Goal: Task Accomplishment & Management: Use online tool/utility

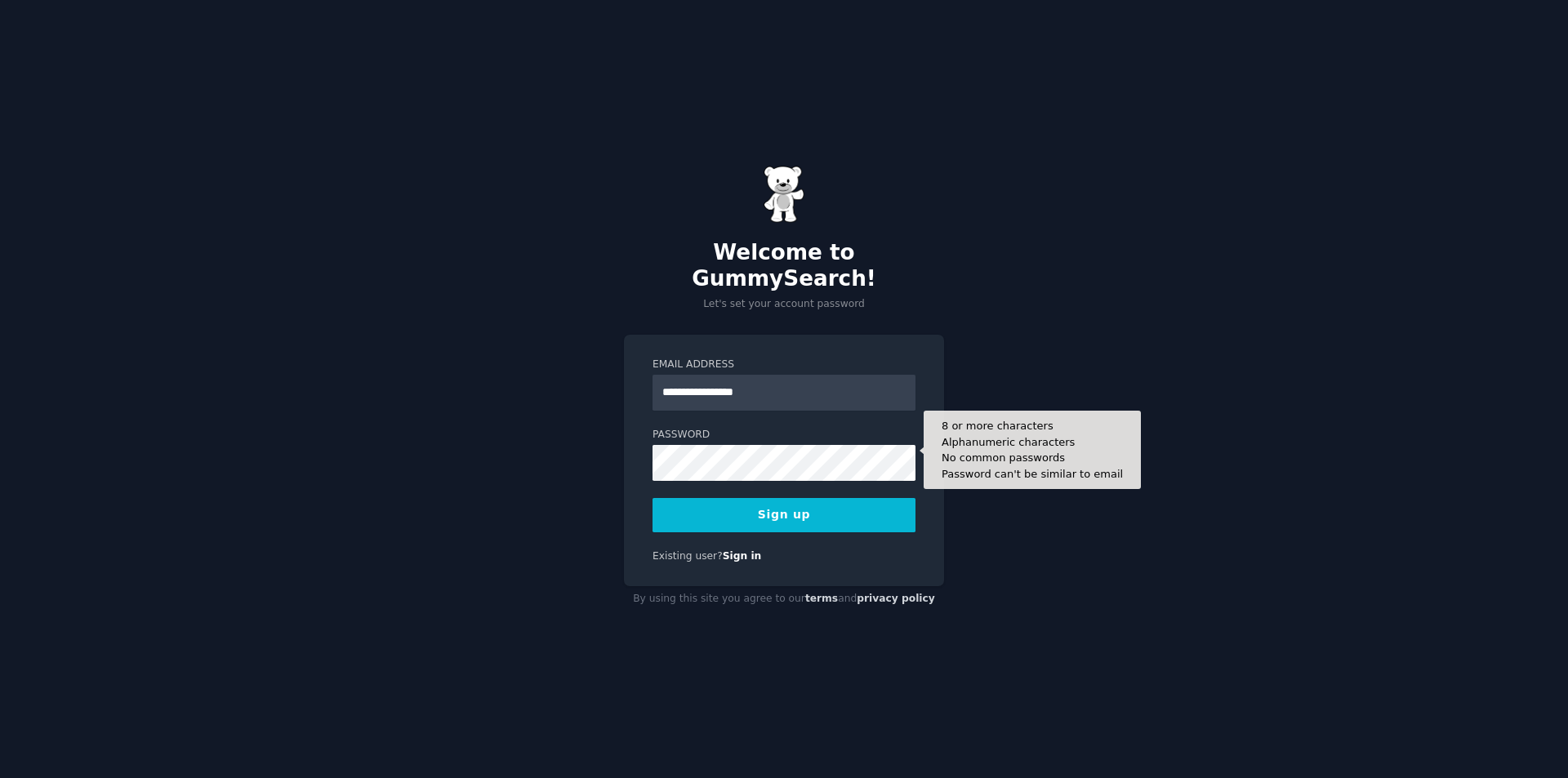
type input "**********"
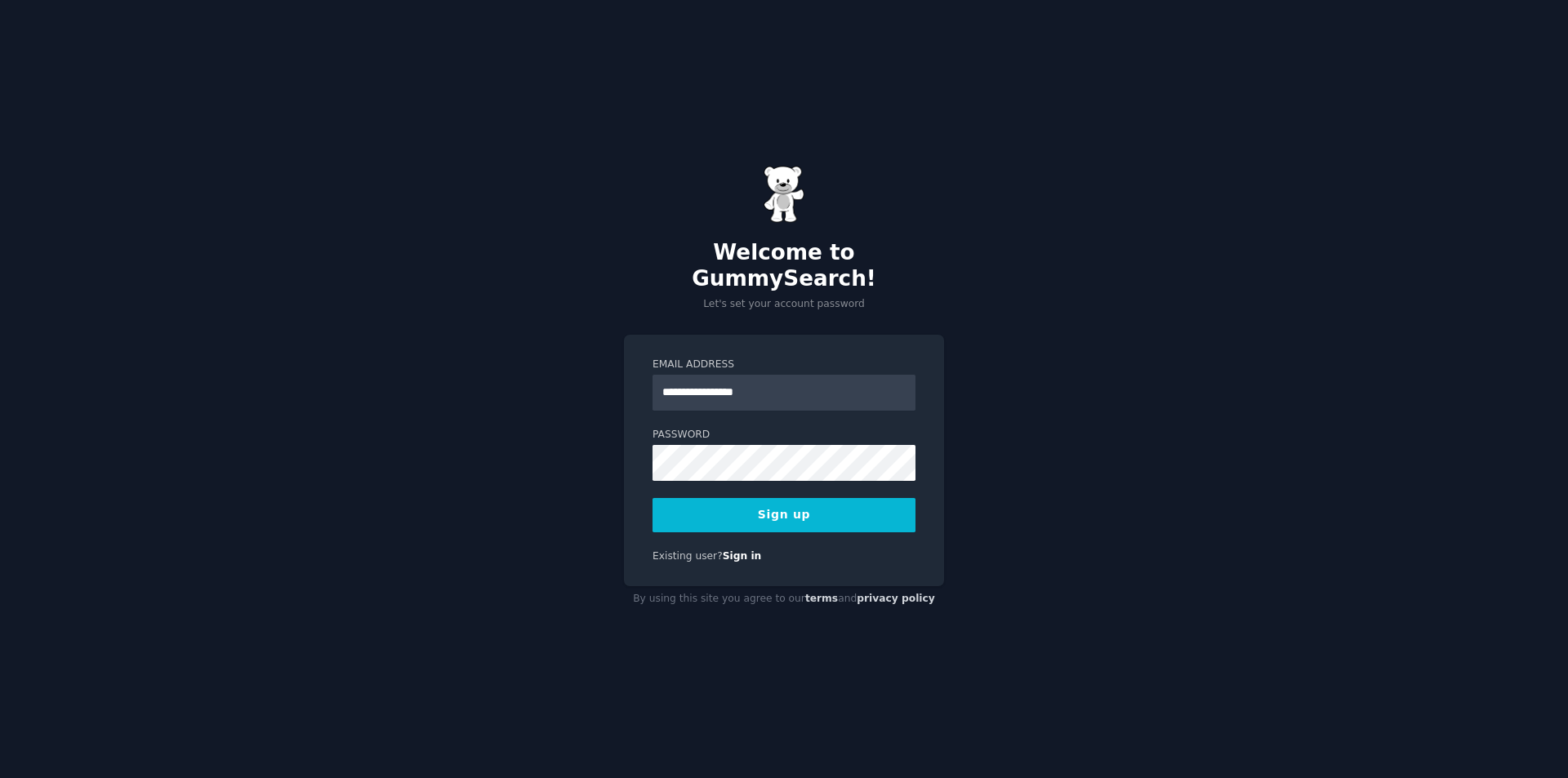
click at [742, 500] on button "Sign up" at bounding box center [784, 515] width 263 height 34
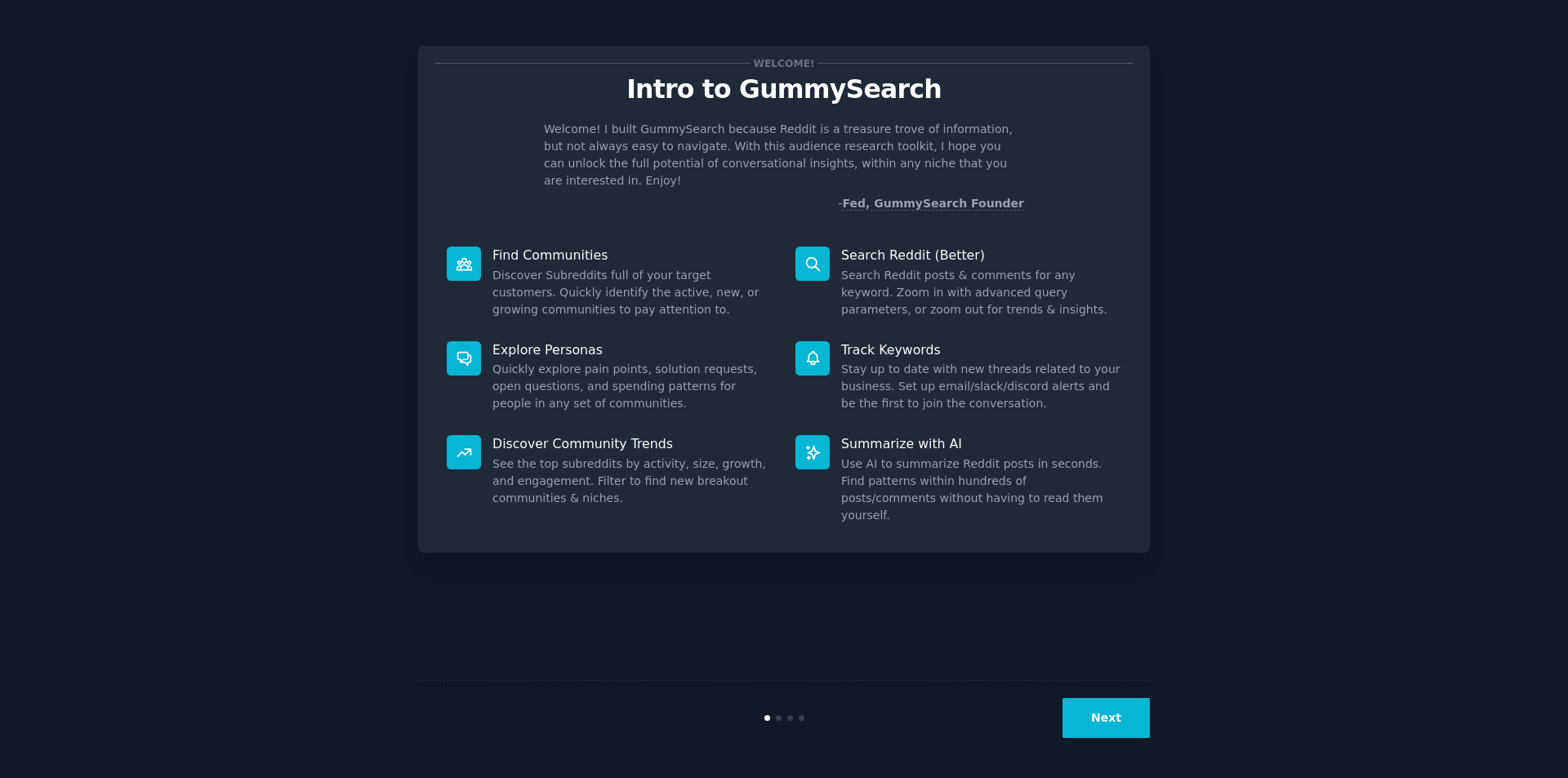
click at [1109, 713] on button "Next" at bounding box center [1106, 717] width 87 height 40
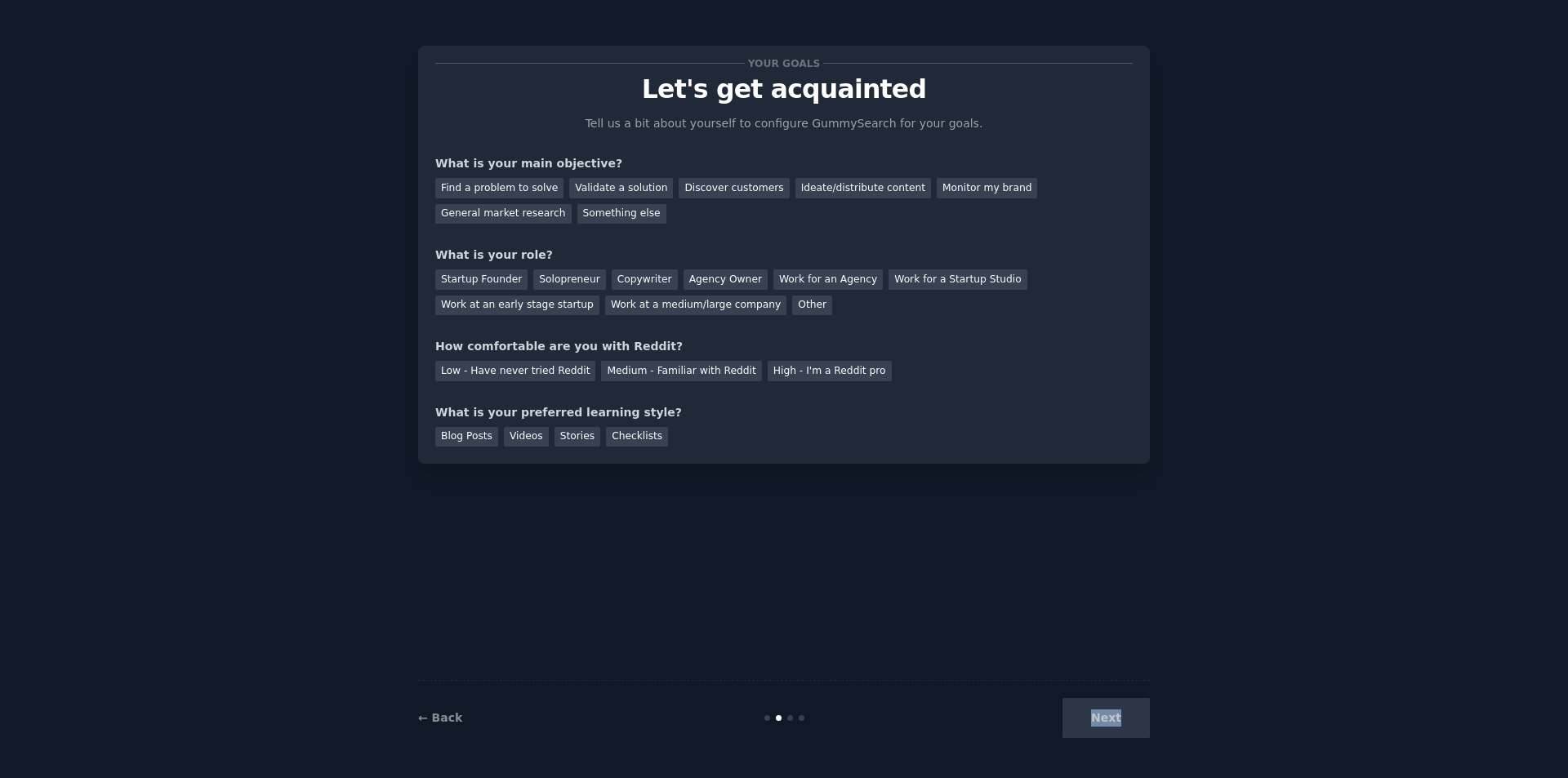
click at [1109, 713] on div "Next" at bounding box center [1028, 717] width 244 height 40
click at [1130, 719] on div "Next" at bounding box center [1028, 717] width 244 height 40
click at [1097, 627] on div "Your goals Let's get acquainted Tell us a bit about yourself to configure Gummy…" at bounding box center [784, 388] width 732 height 732
click at [512, 383] on div "Your goals Let's get acquainted Tell us a bit about yourself to configure Gummy…" at bounding box center [783, 254] width 697 height 384
click at [524, 378] on div "Low - Have never tried Reddit" at bounding box center [515, 370] width 160 height 21
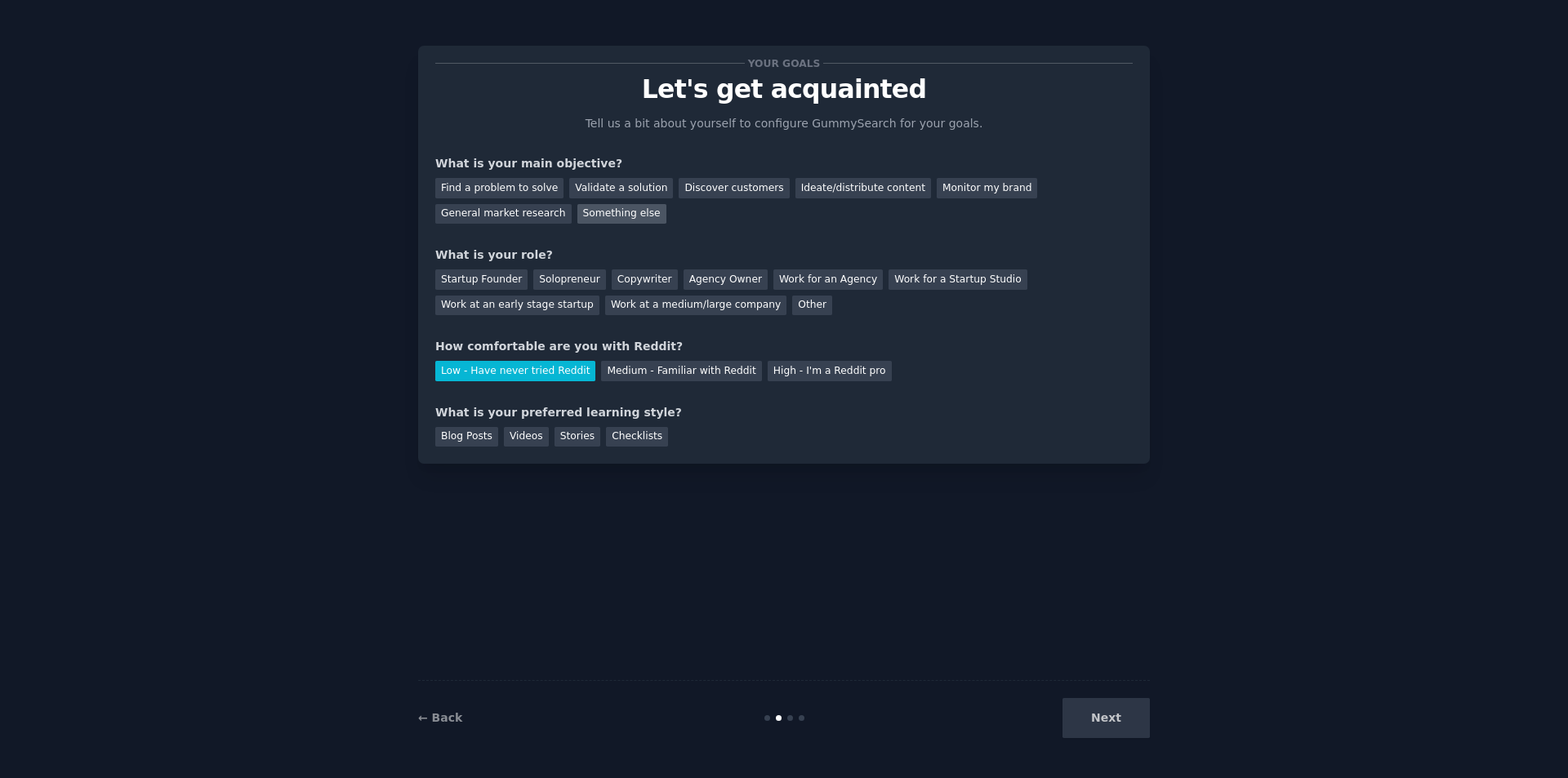
click at [578, 209] on div "Something else" at bounding box center [622, 214] width 89 height 21
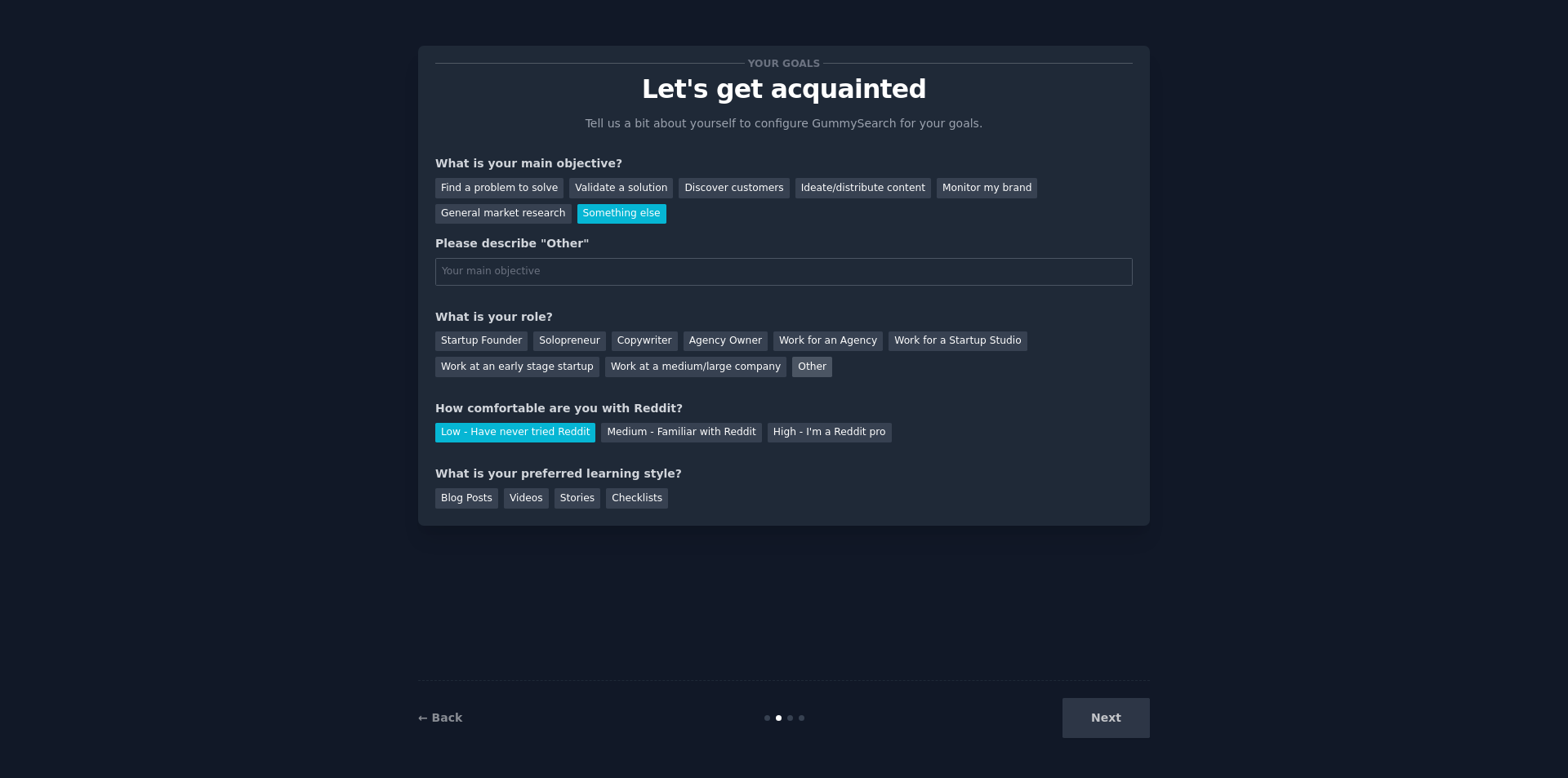
click at [792, 366] on div "Other" at bounding box center [811, 367] width 40 height 21
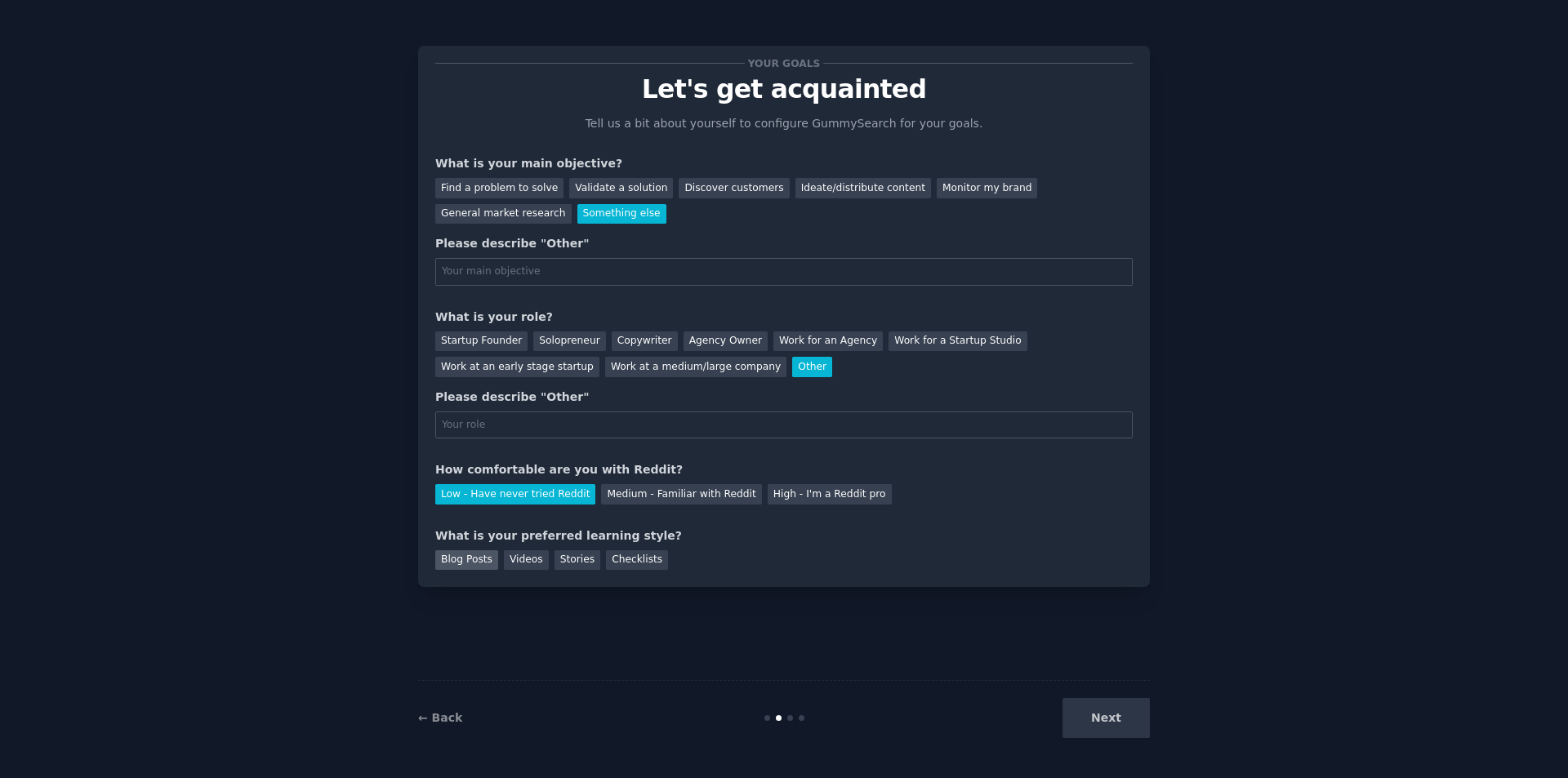
click at [466, 555] on div "Blog Posts" at bounding box center [466, 560] width 63 height 21
click at [525, 558] on div "Videos" at bounding box center [526, 560] width 45 height 21
click at [1097, 718] on div "Next" at bounding box center [1028, 717] width 244 height 40
click at [522, 420] on input "text" at bounding box center [783, 425] width 697 height 27
type input "h"
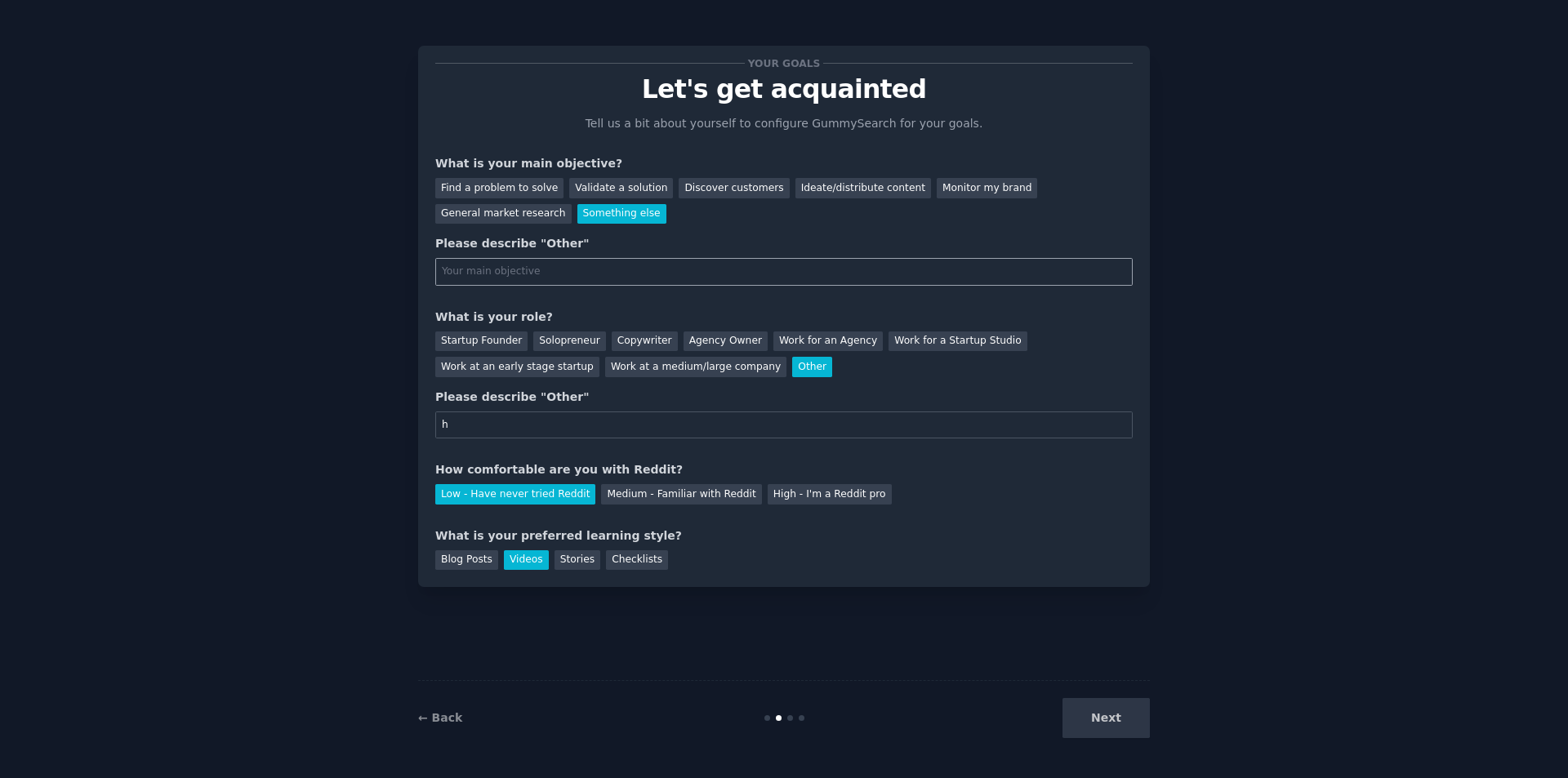
click at [525, 271] on input "text" at bounding box center [783, 272] width 697 height 27
type input "h"
click at [1119, 702] on button "Next" at bounding box center [1106, 717] width 87 height 40
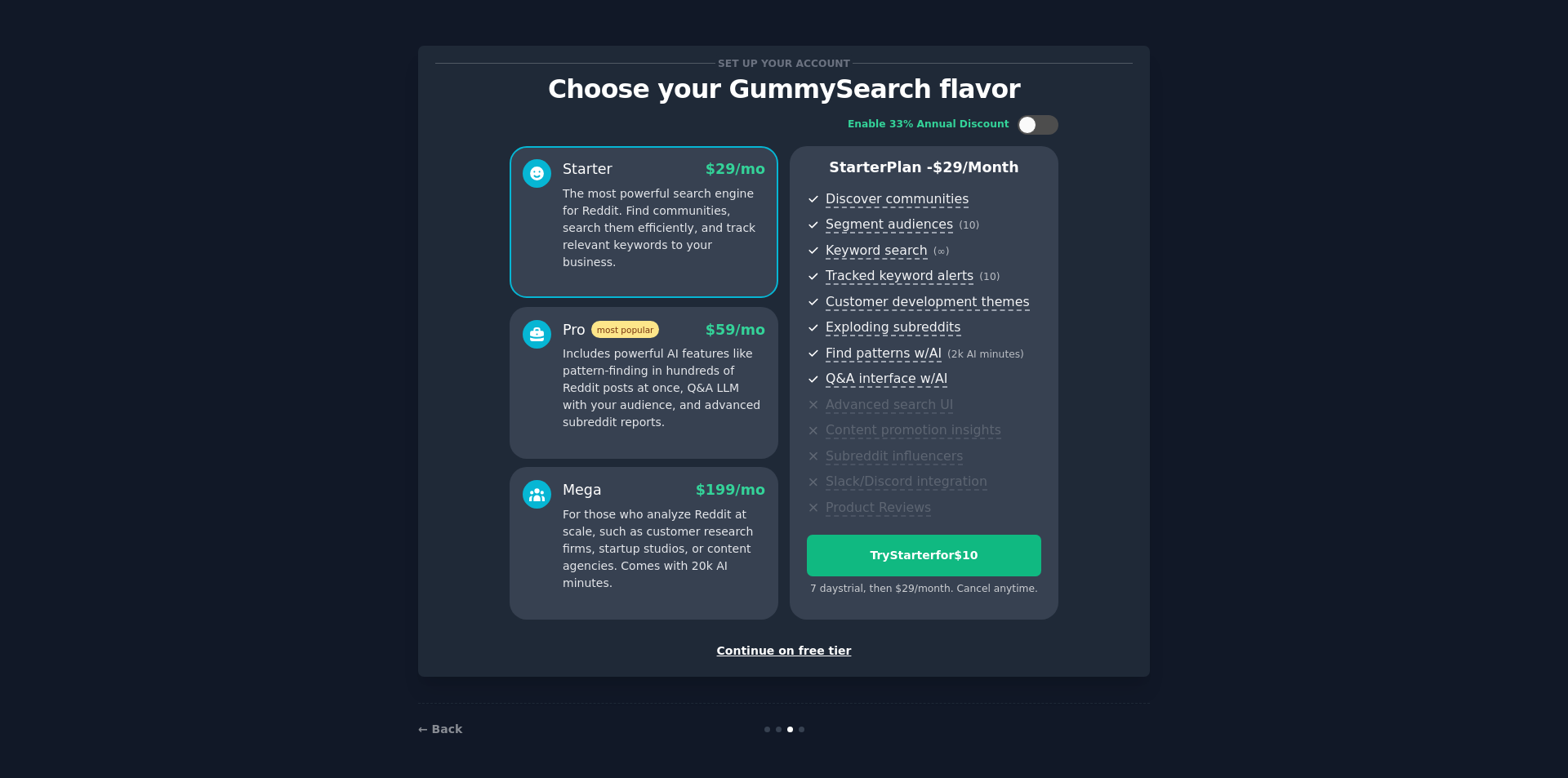
click at [797, 650] on div "Continue on free tier" at bounding box center [783, 652] width 697 height 18
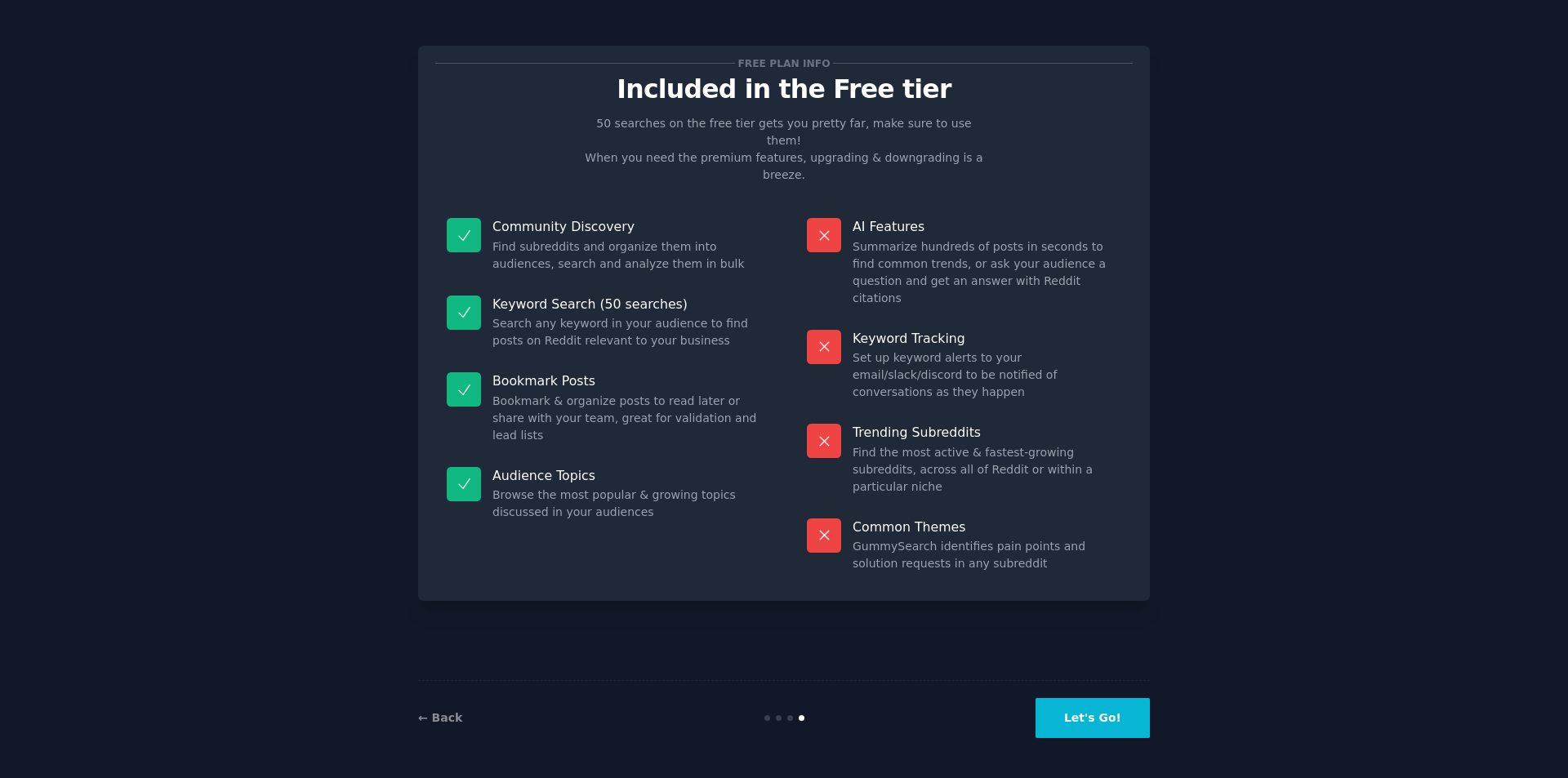
click at [1090, 716] on button "Let's Go!" at bounding box center [1092, 717] width 114 height 40
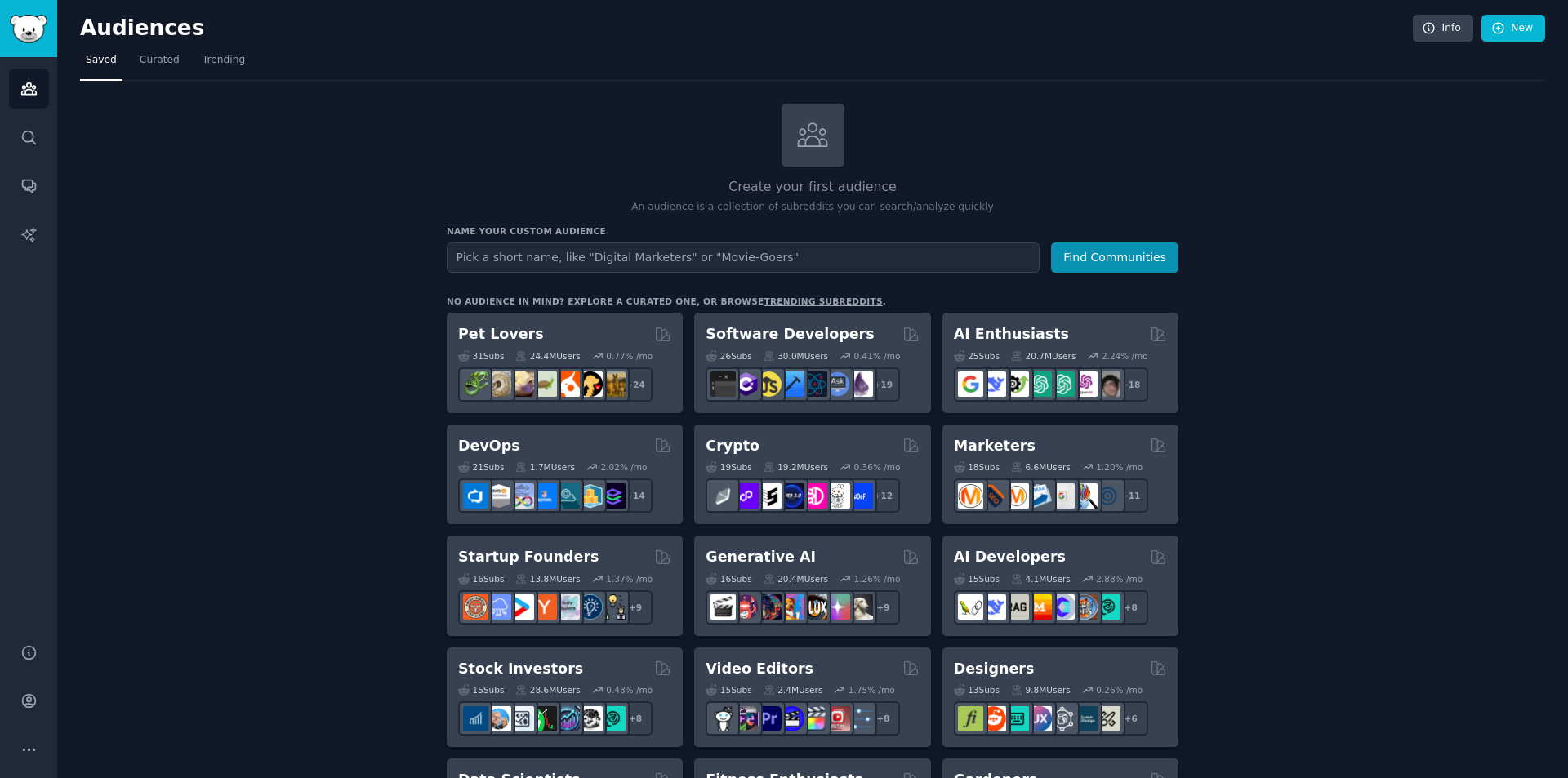
click at [675, 248] on input "text" at bounding box center [743, 257] width 593 height 30
type input "r/marvelsnap"
click at [1051, 242] on button "Find Communities" at bounding box center [1114, 257] width 127 height 30
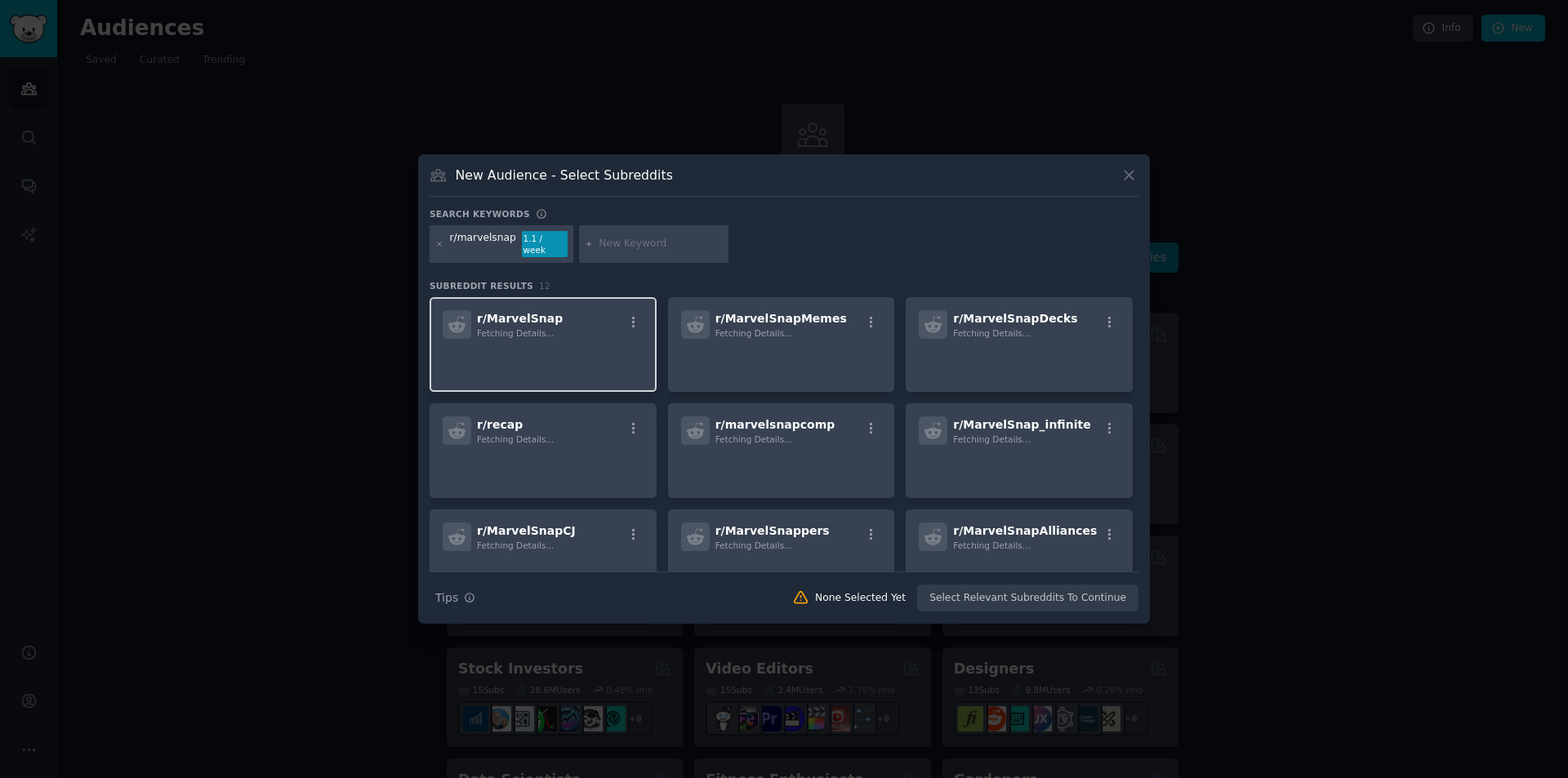
click at [541, 351] on p at bounding box center [544, 362] width 201 height 34
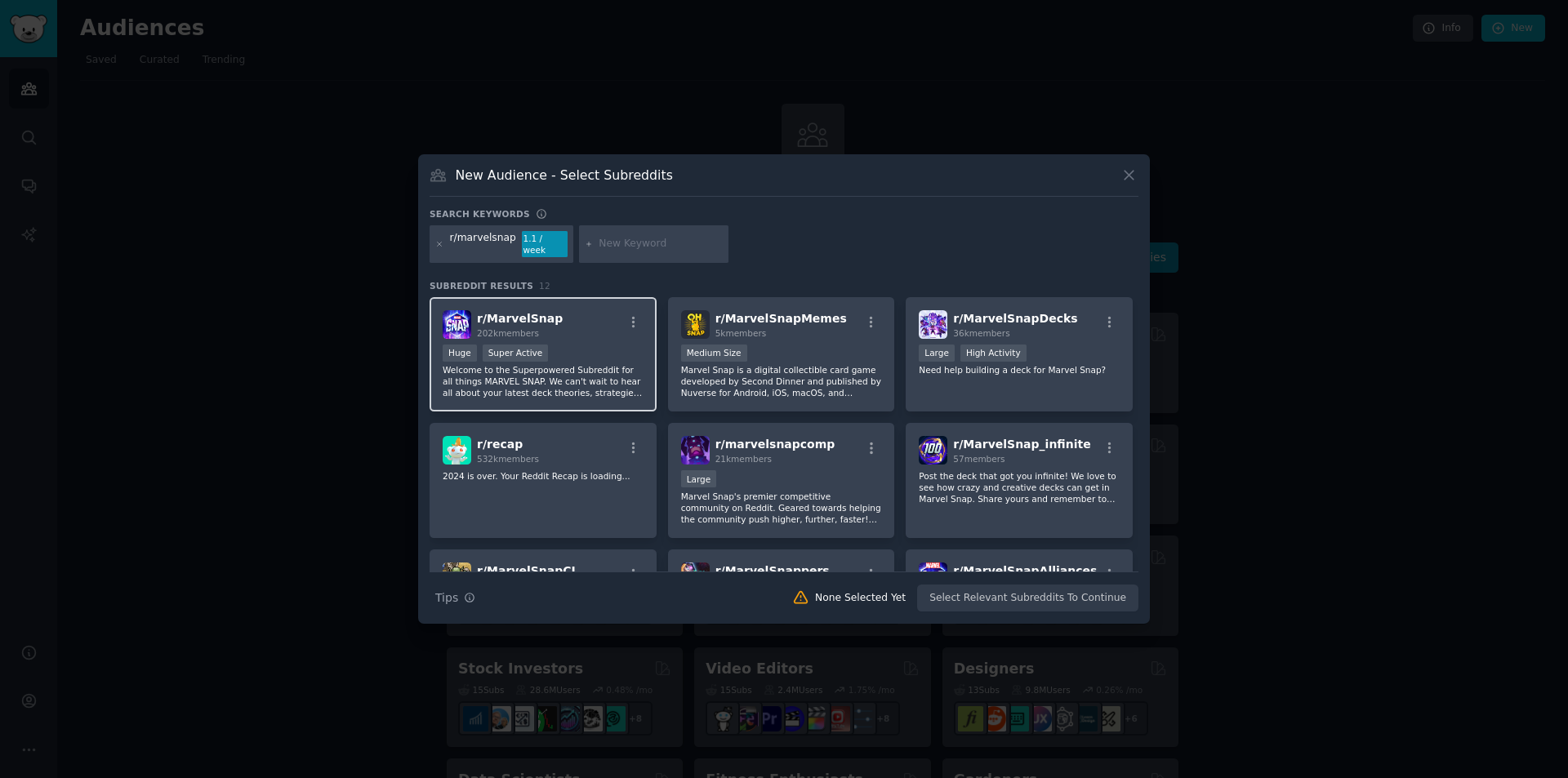
click at [561, 345] on div "Huge Super Active" at bounding box center [544, 355] width 201 height 21
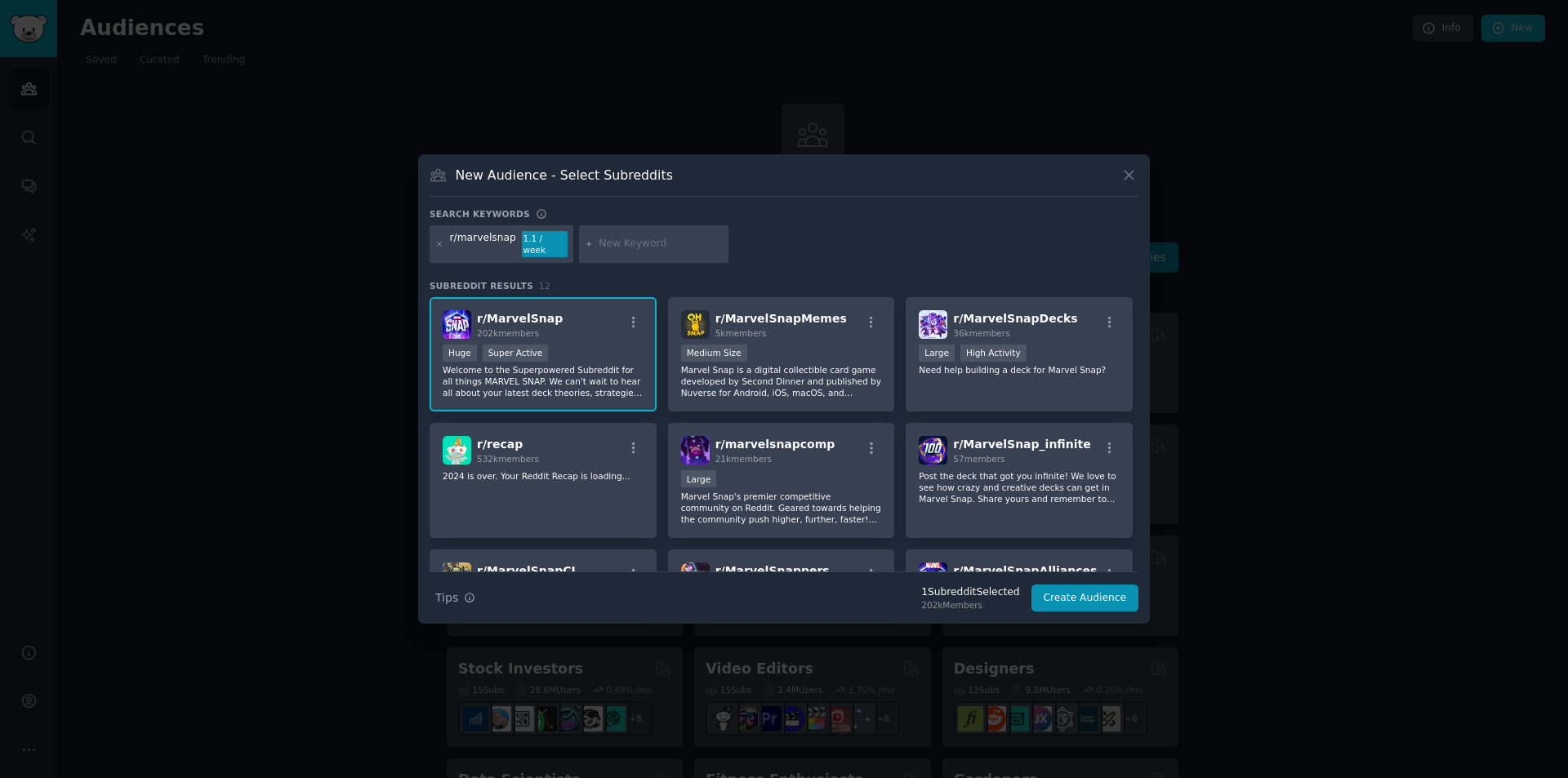
click at [604, 250] on input "text" at bounding box center [660, 243] width 124 height 15
click at [1133, 181] on icon at bounding box center [1128, 175] width 9 height 9
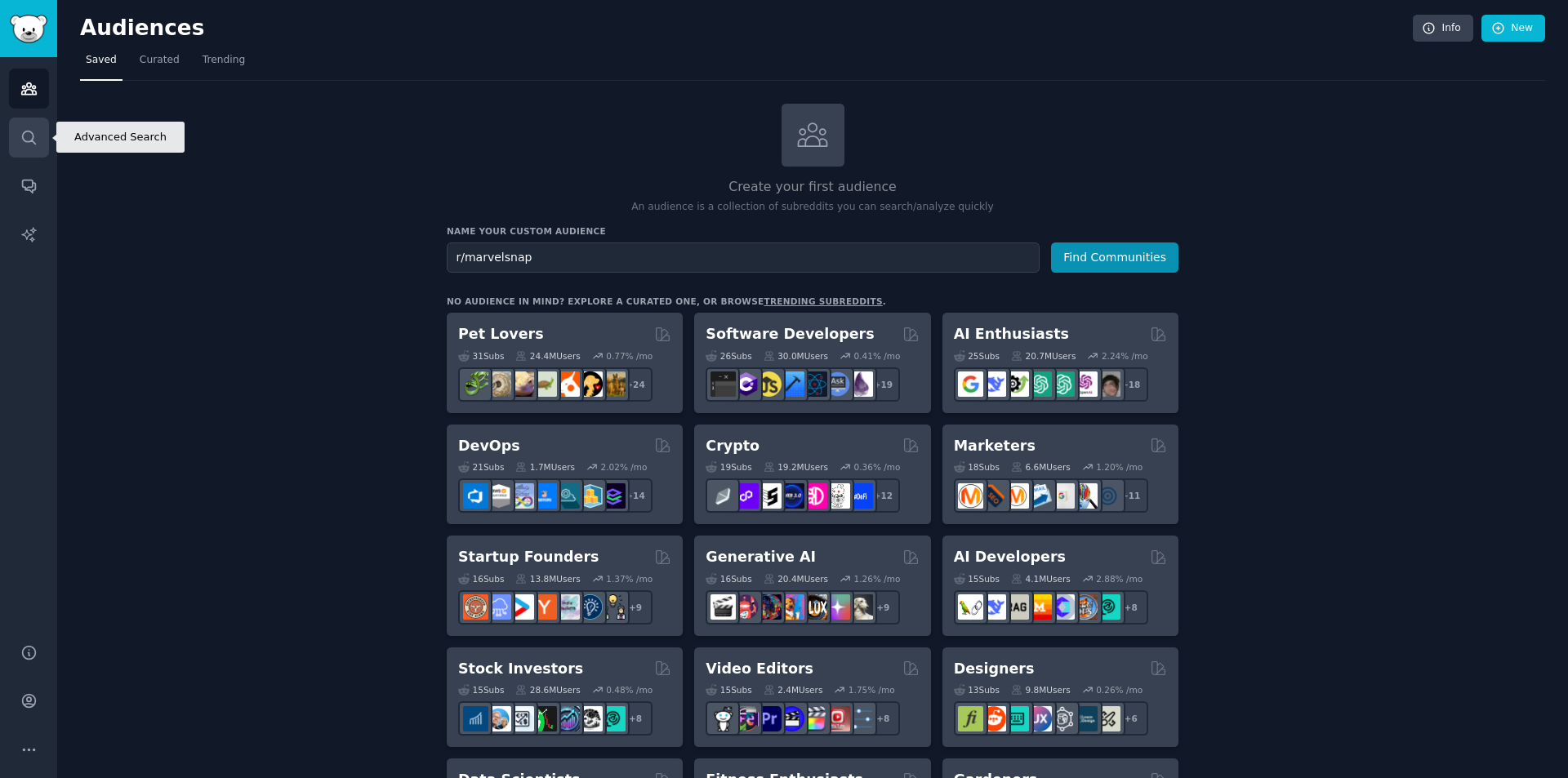
click at [30, 137] on icon "Sidebar" at bounding box center [29, 138] width 18 height 18
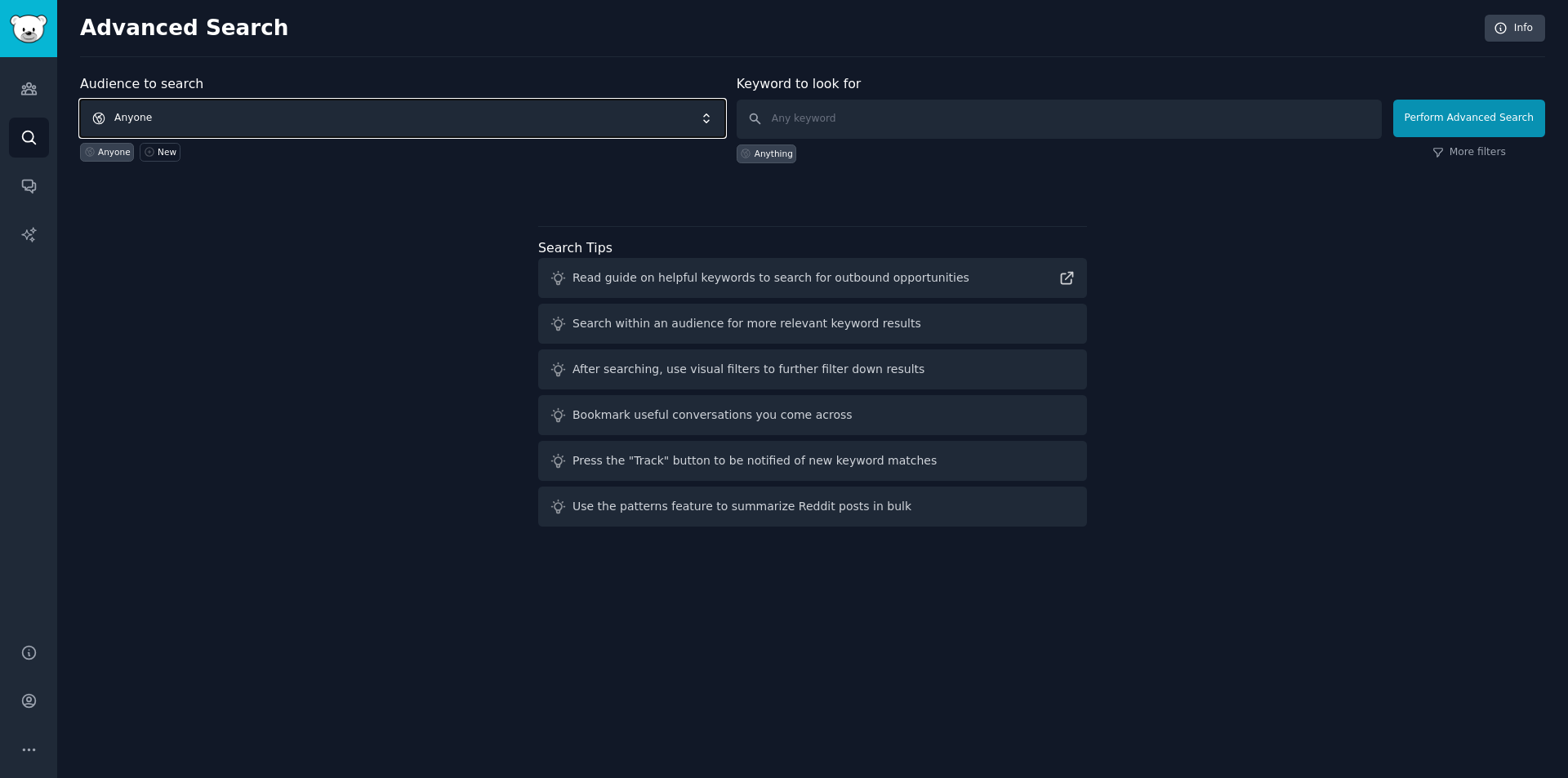
click at [491, 124] on span "Anyone" at bounding box center [403, 118] width 645 height 37
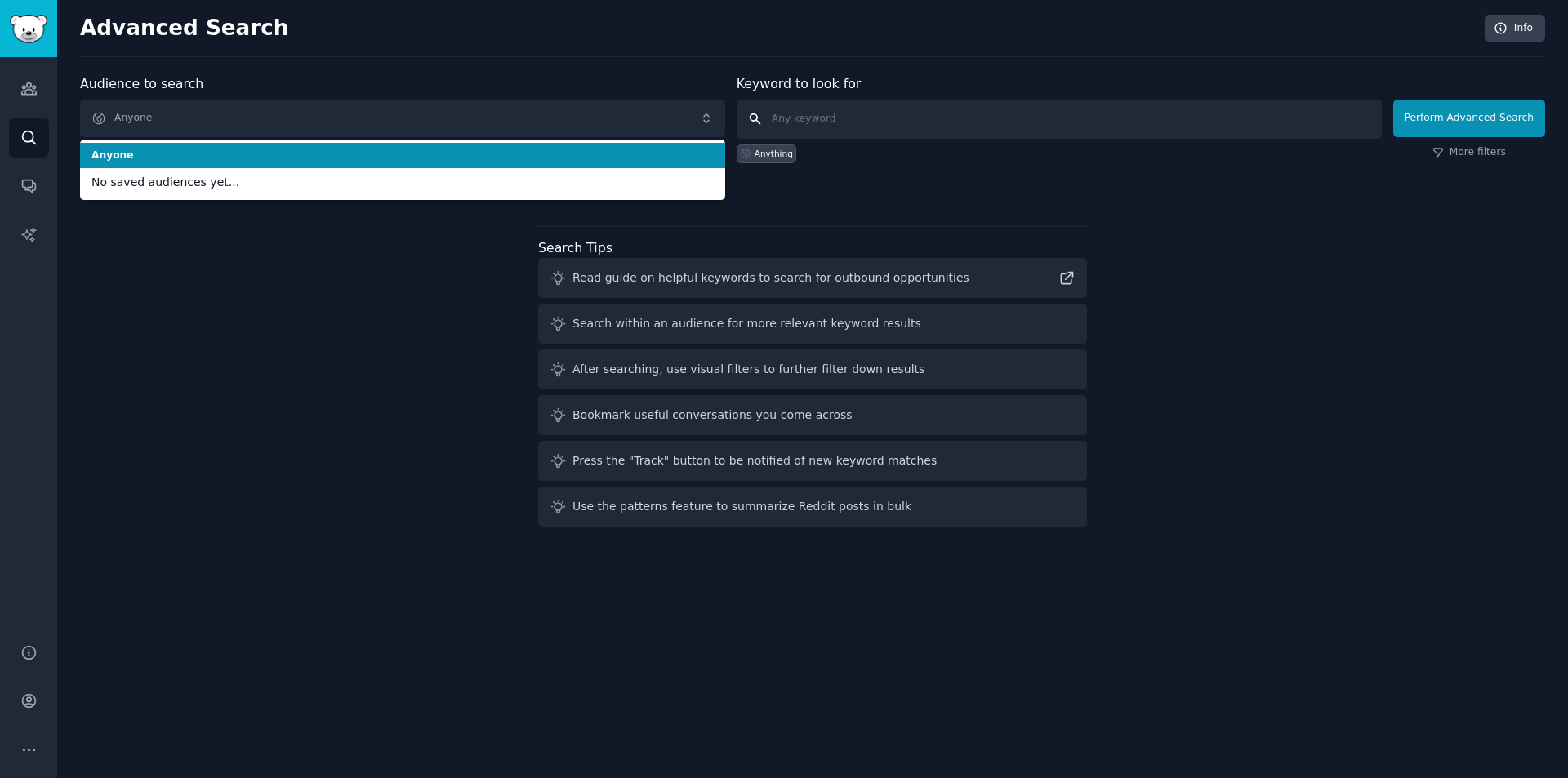
click at [762, 119] on input "text" at bounding box center [1060, 119] width 645 height 39
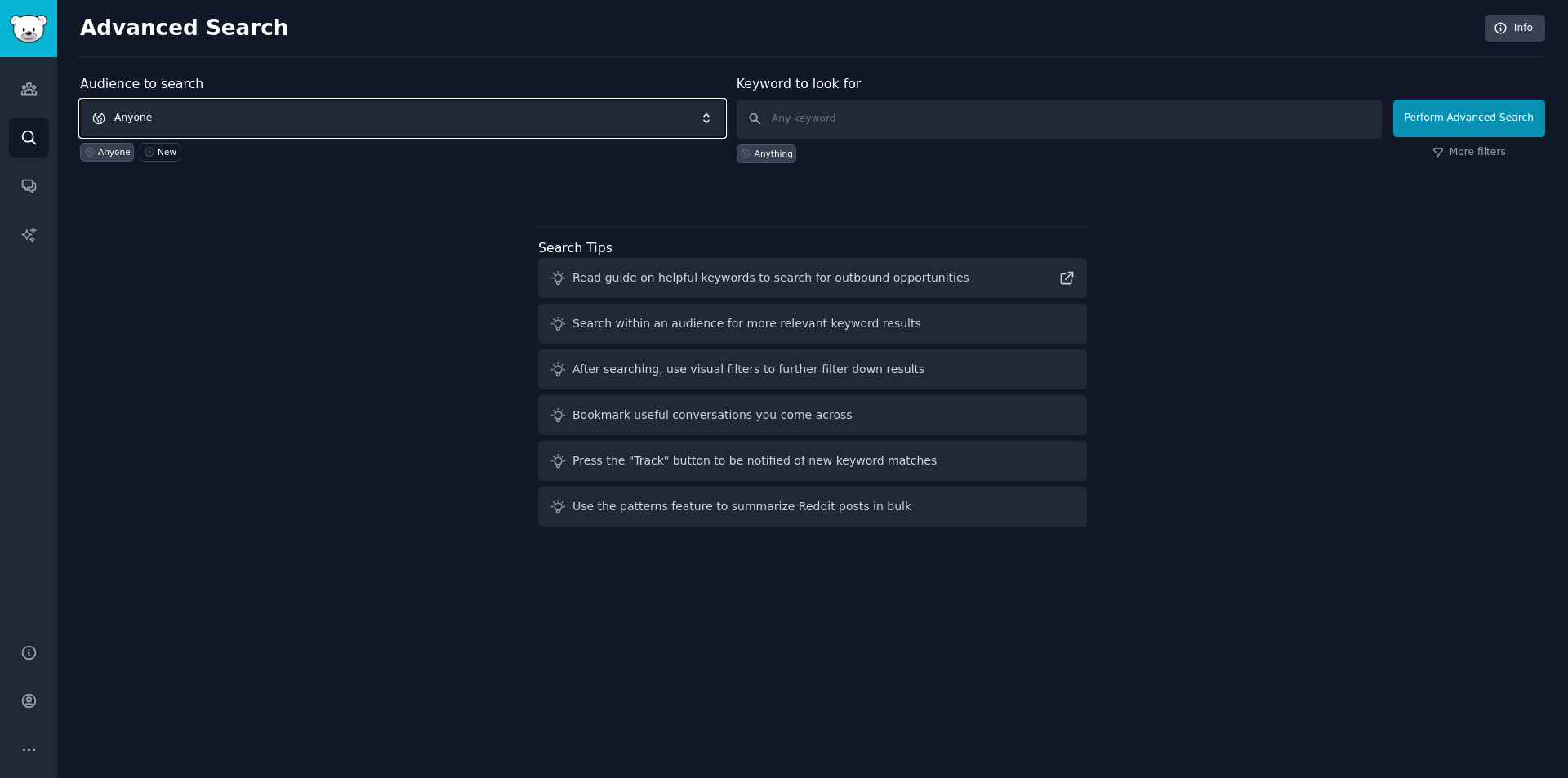
click at [434, 110] on span "Anyone" at bounding box center [403, 118] width 645 height 37
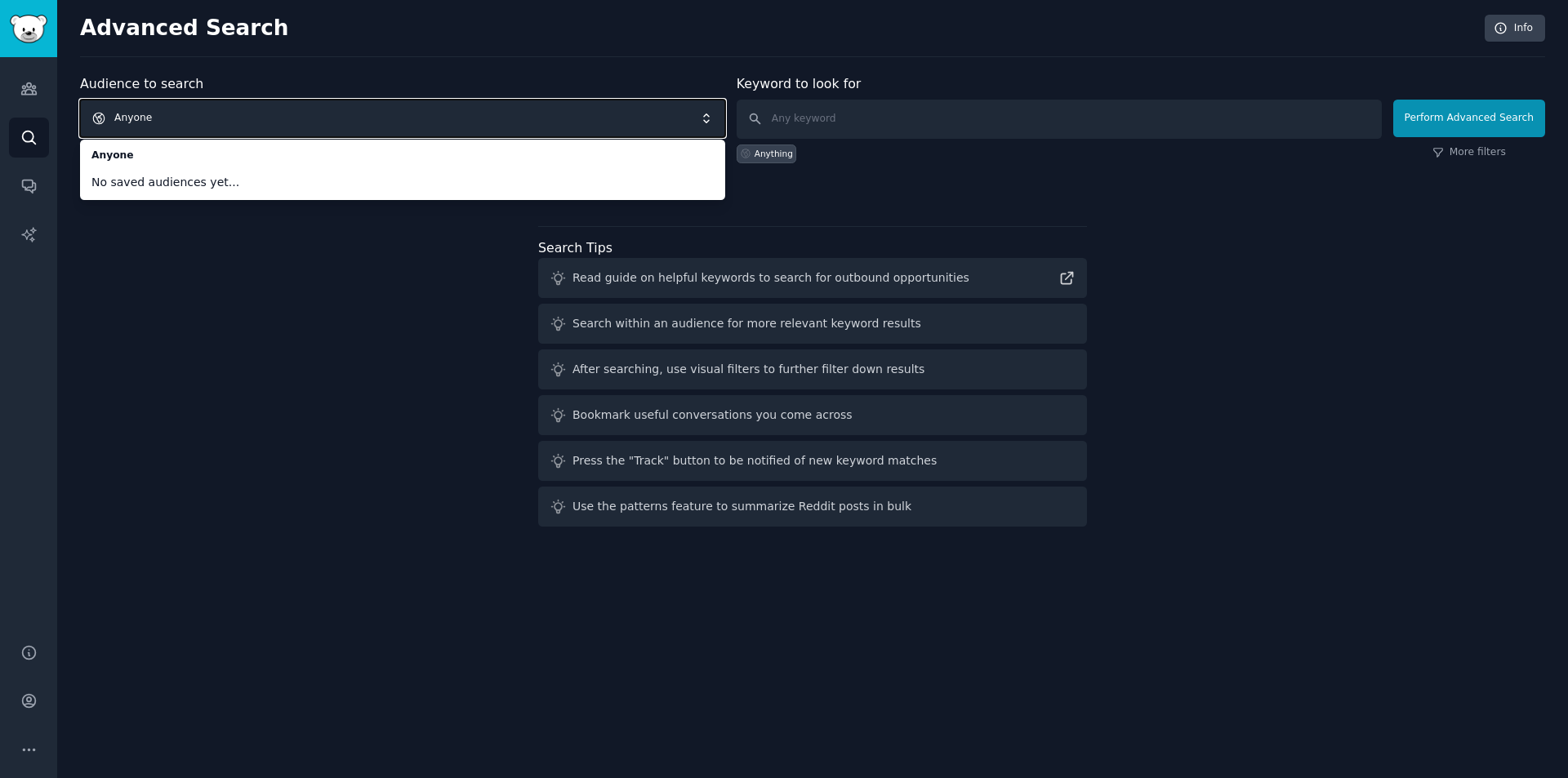
click at [198, 121] on span "Anyone" at bounding box center [403, 118] width 645 height 37
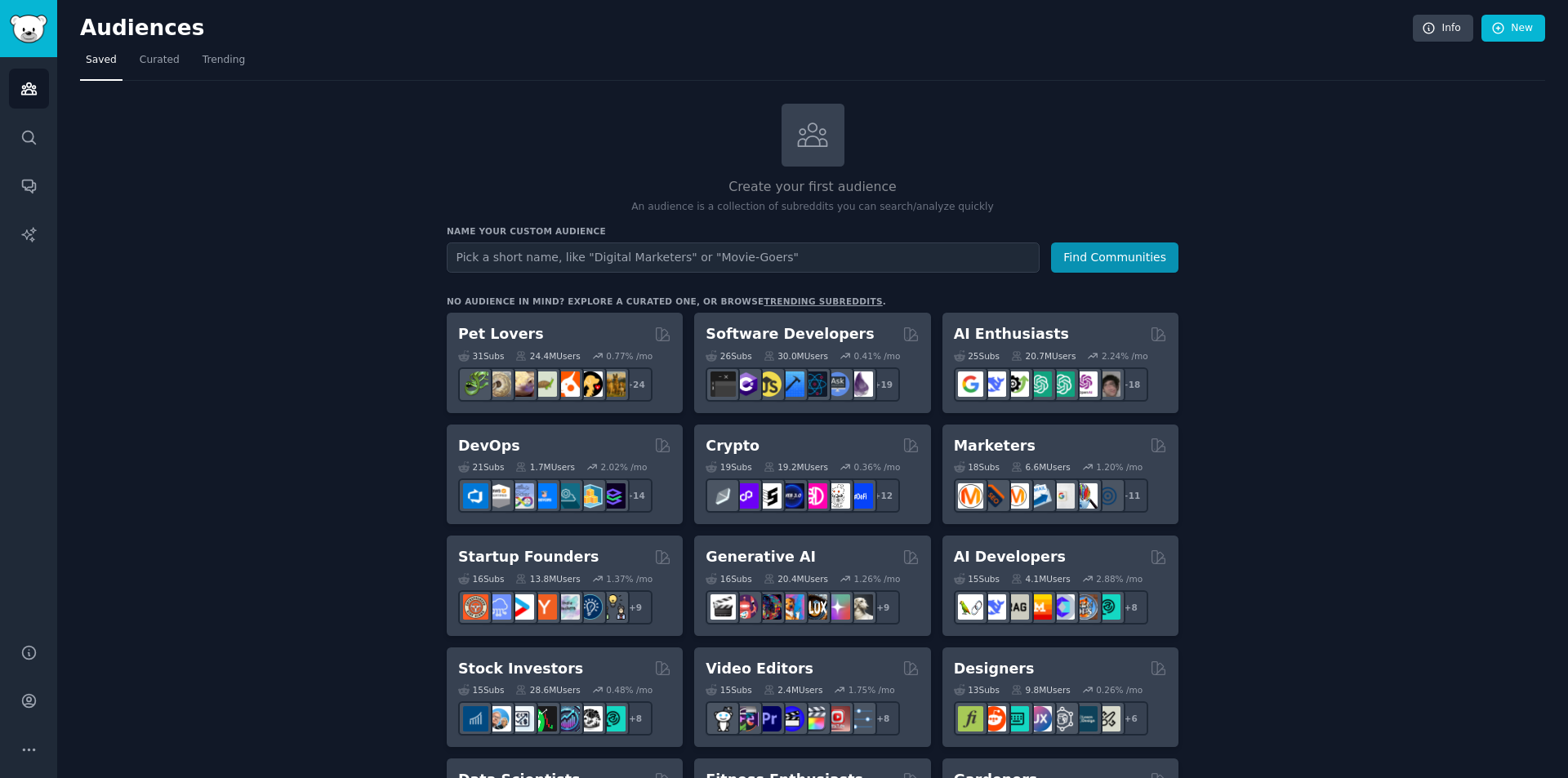
click at [673, 247] on input "text" at bounding box center [743, 257] width 593 height 30
type input "r/marvelsnap"
click at [1051, 242] on button "Find Communities" at bounding box center [1114, 257] width 127 height 30
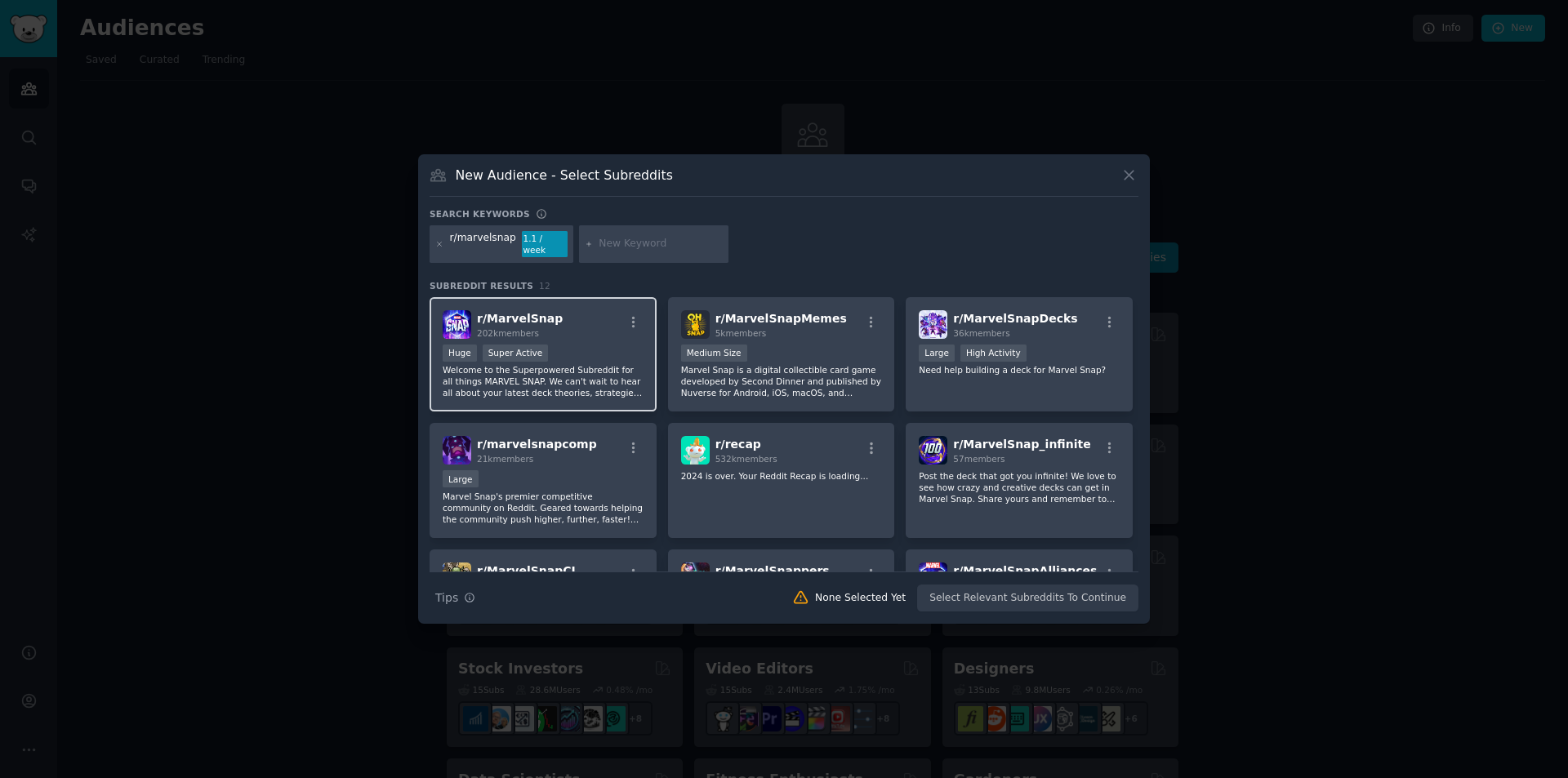
click at [585, 313] on div "r/ MarvelSnap 202k members" at bounding box center [544, 324] width 201 height 28
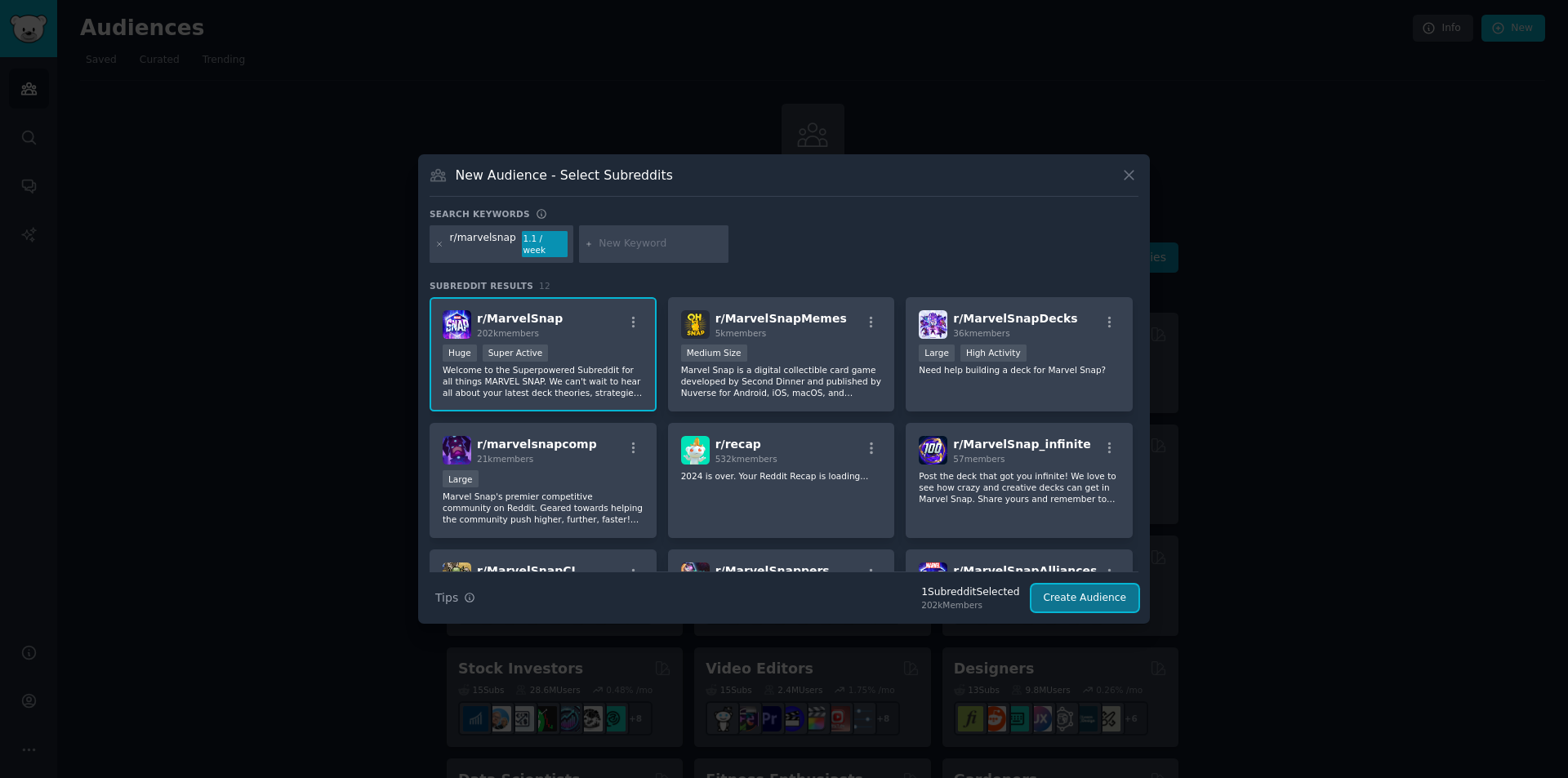
click at [1082, 588] on button "Create Audience" at bounding box center [1085, 598] width 108 height 27
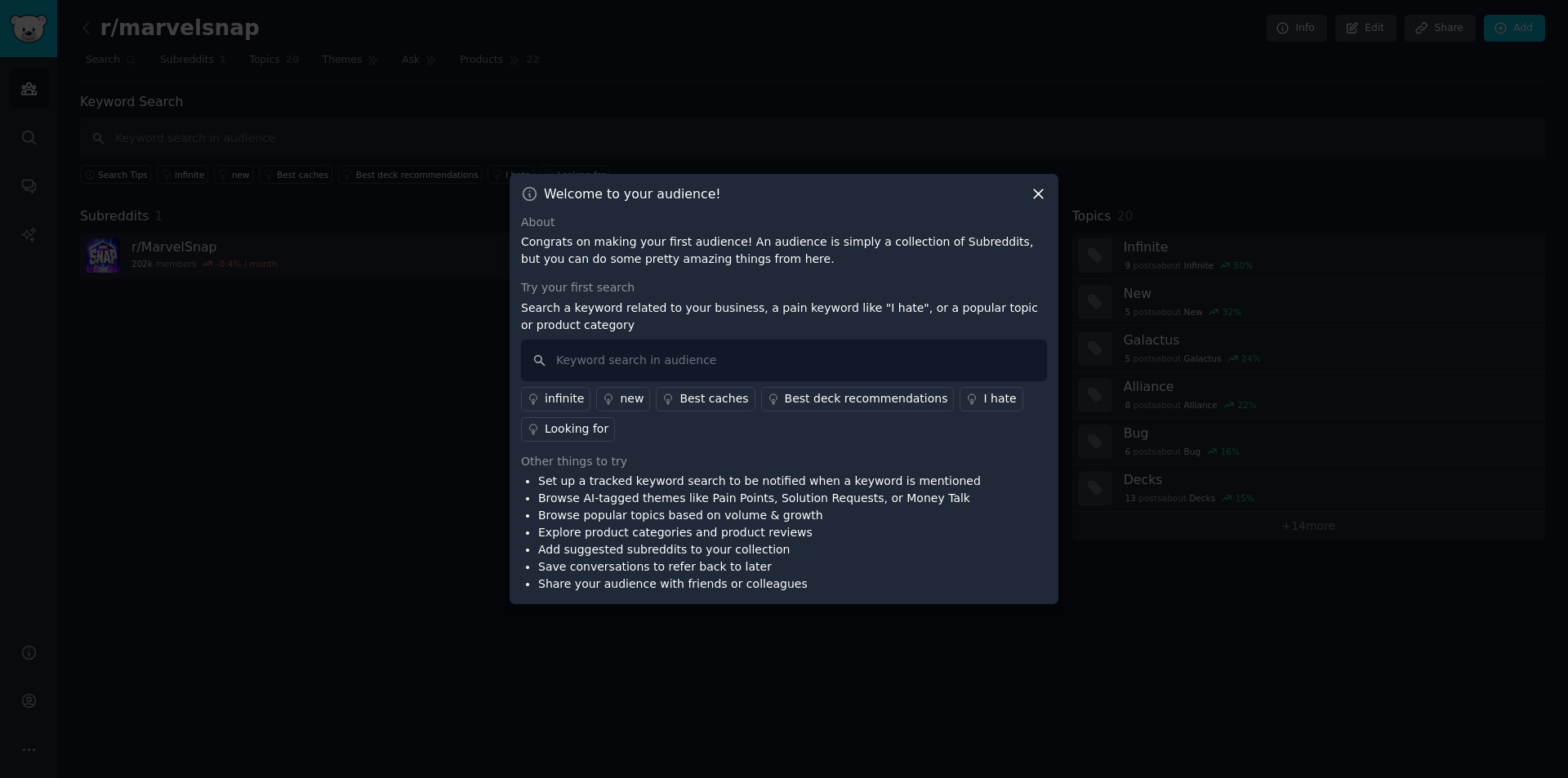
click at [1035, 199] on icon at bounding box center [1039, 194] width 18 height 18
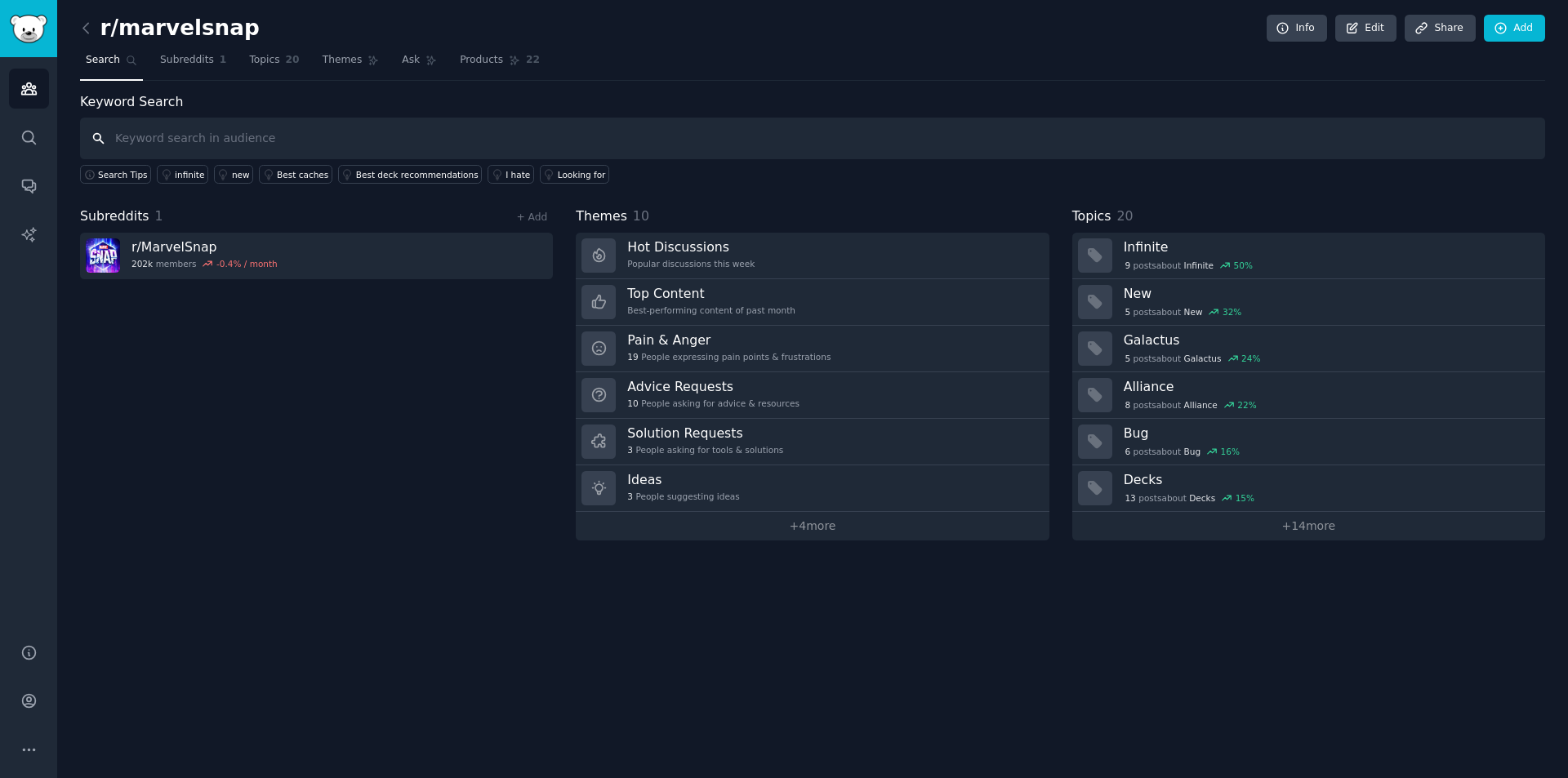
click at [561, 147] on input "text" at bounding box center [812, 138] width 1465 height 42
click at [25, 130] on icon "Sidebar" at bounding box center [29, 138] width 18 height 18
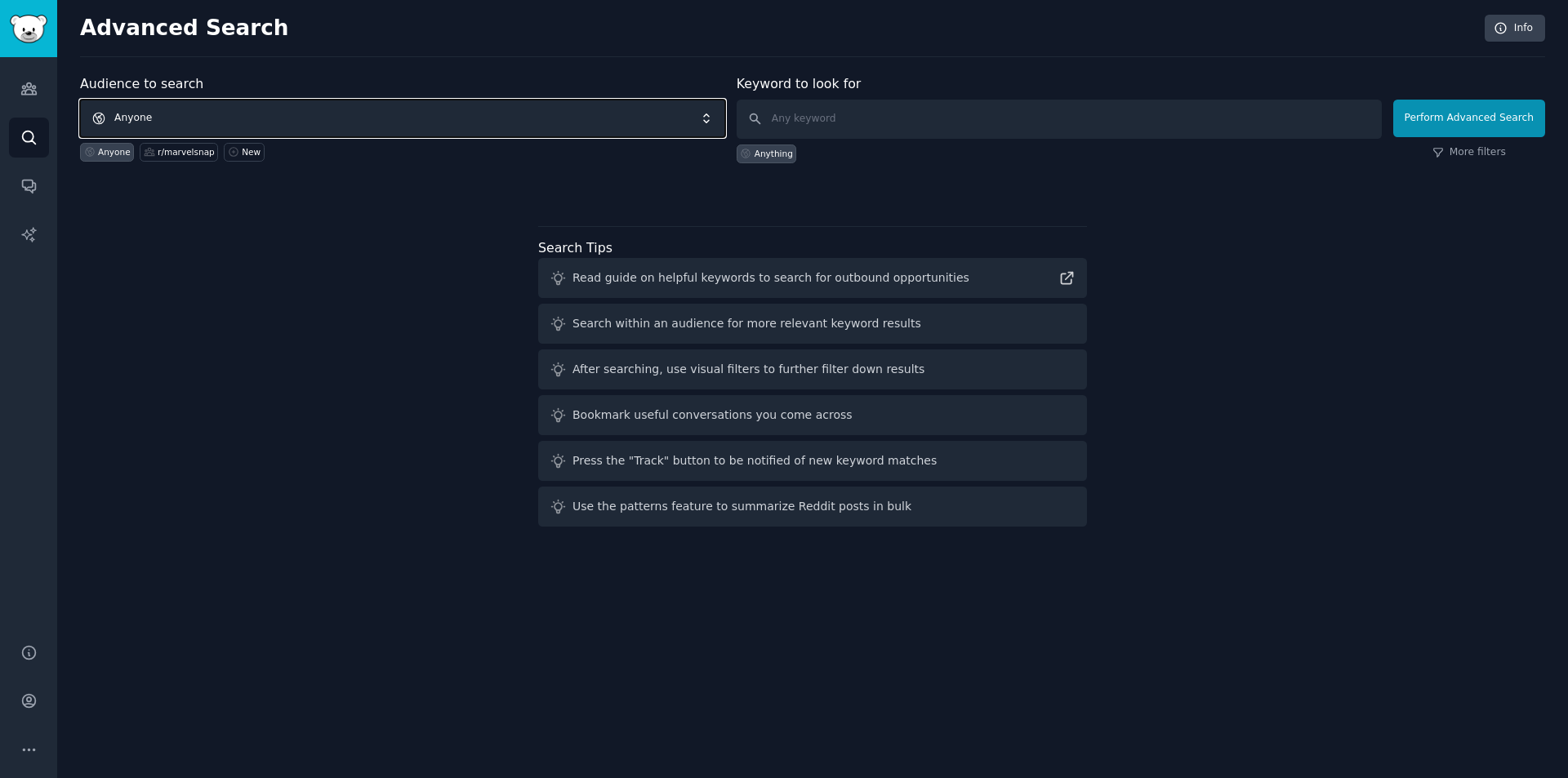
click at [333, 132] on span "Anyone" at bounding box center [403, 118] width 645 height 37
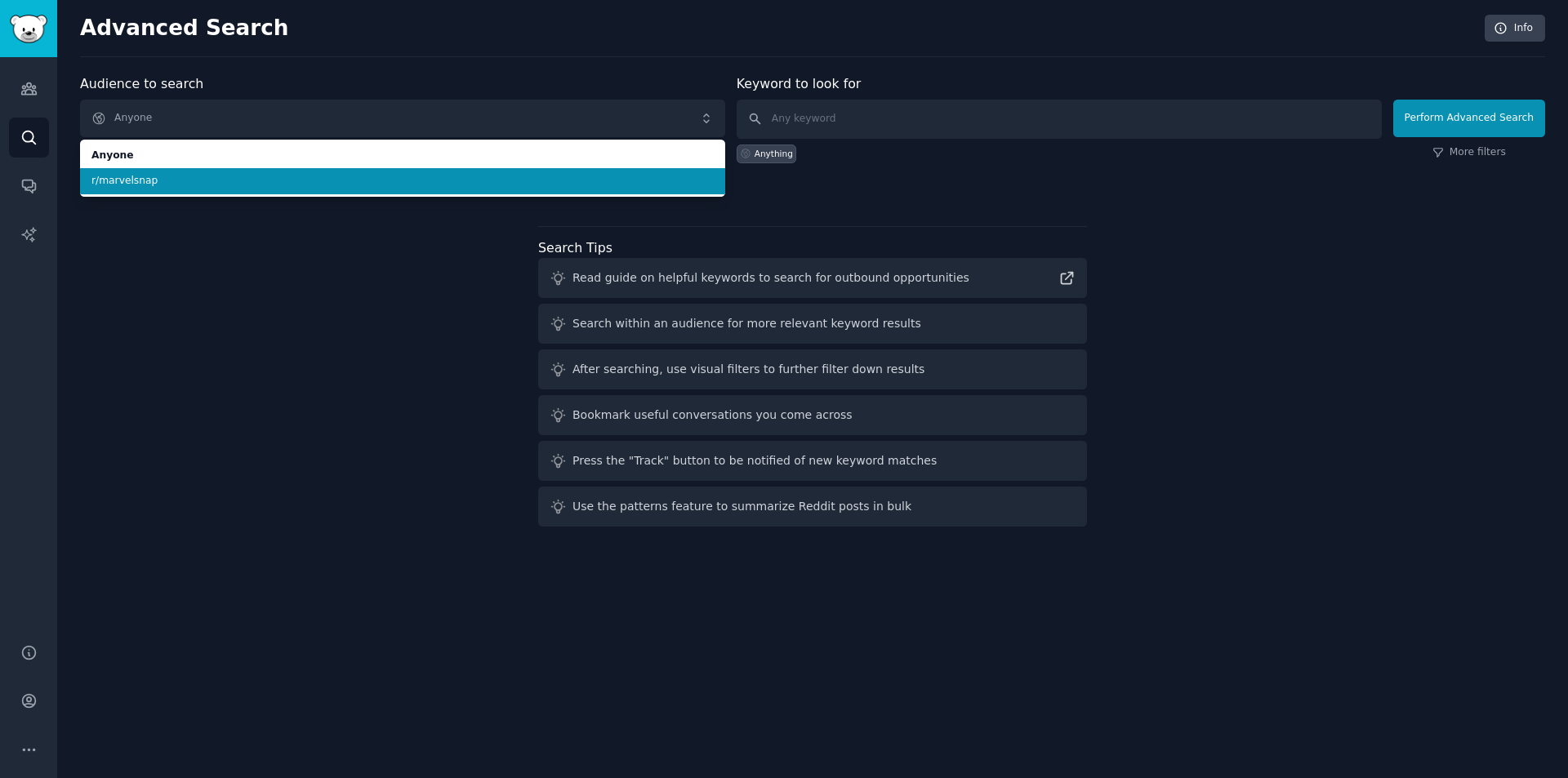
click at [295, 175] on span "r/marvelsnap" at bounding box center [403, 181] width 623 height 15
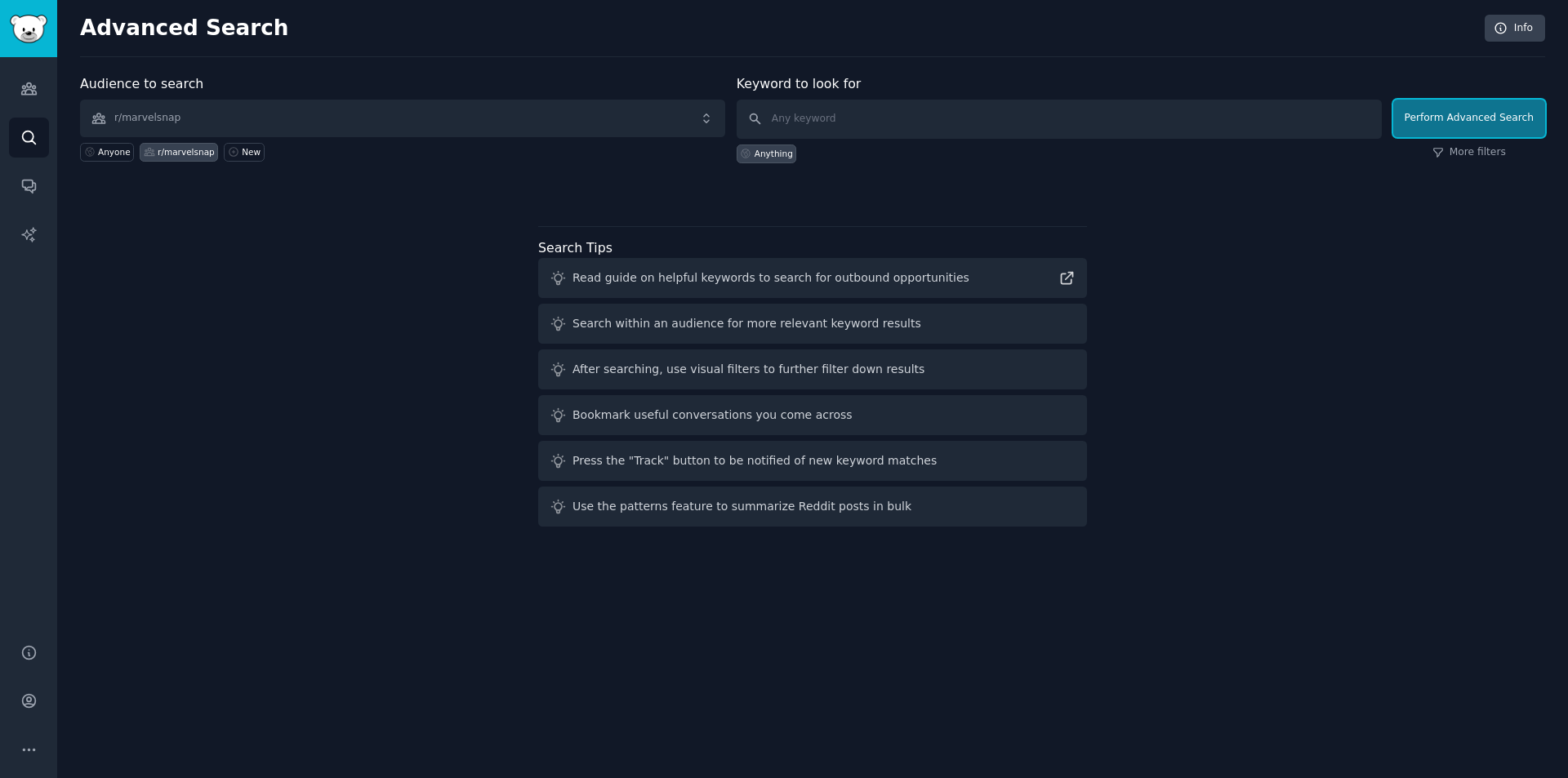
click at [1447, 122] on button "Perform Advanced Search" at bounding box center [1468, 118] width 152 height 37
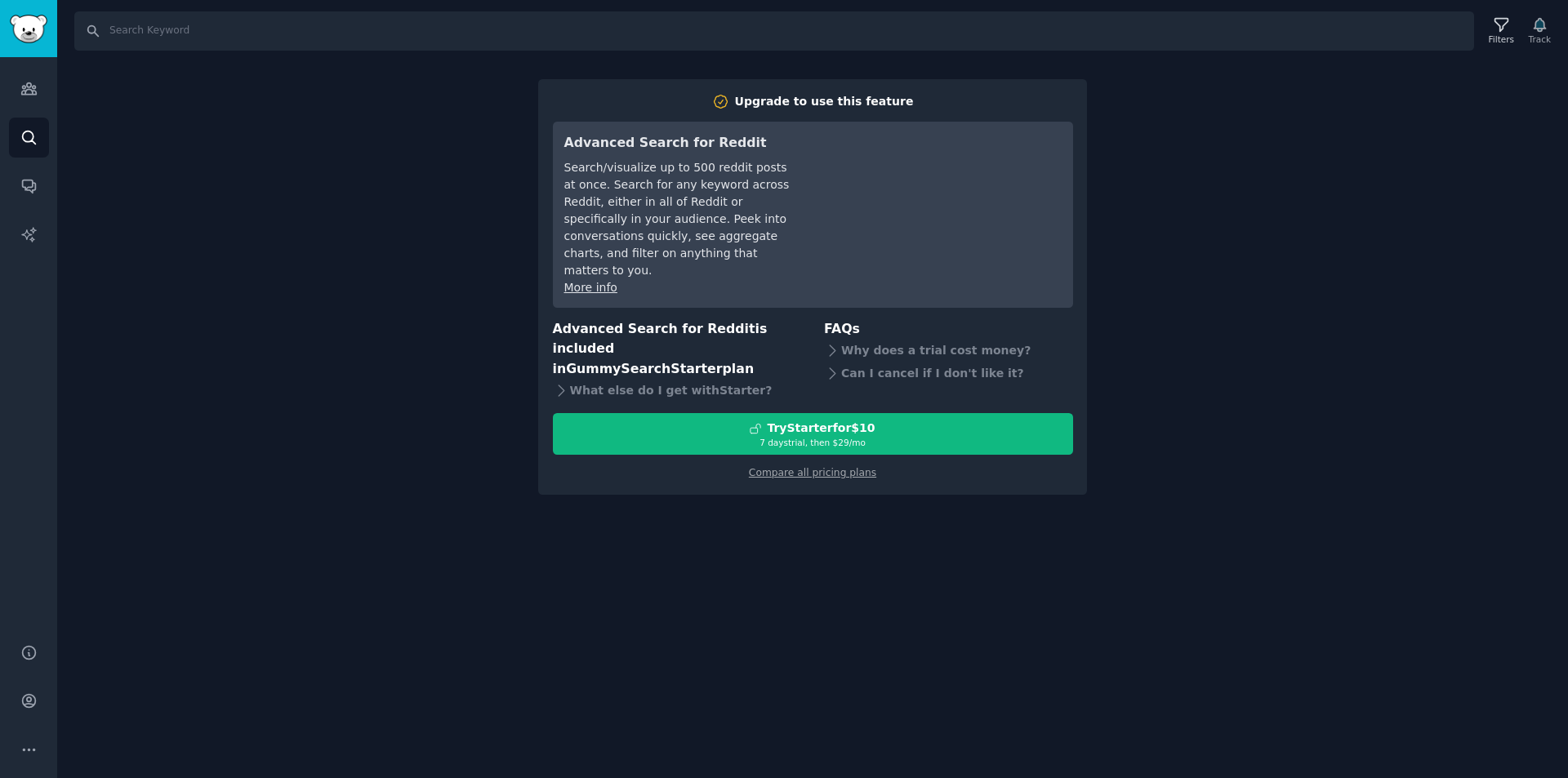
click at [1151, 365] on div "Search Filters Track Upgrade to use this feature Advanced Search for Reddit Sea…" at bounding box center [812, 389] width 1511 height 778
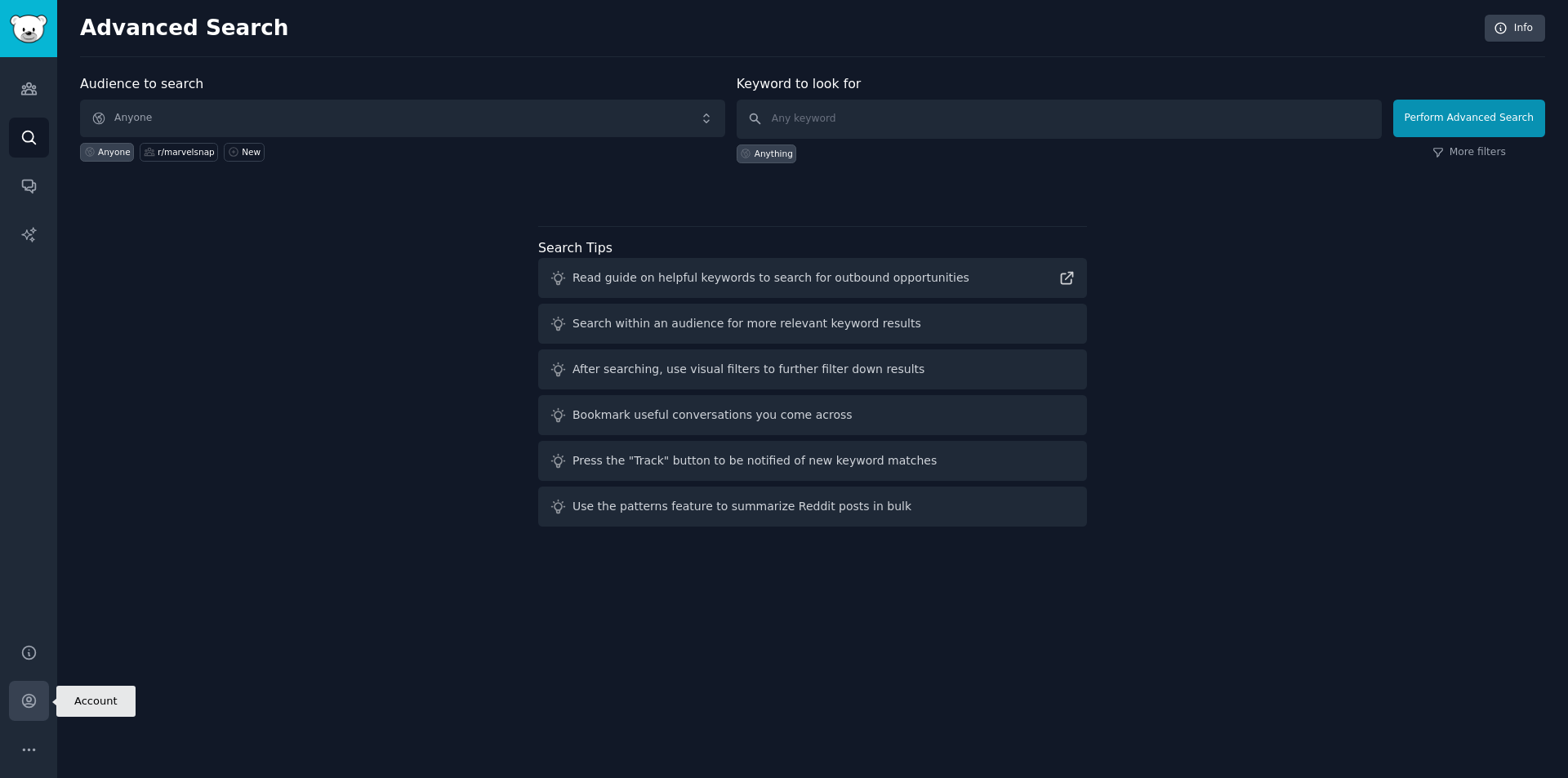
click at [24, 717] on link "Account" at bounding box center [28, 701] width 40 height 40
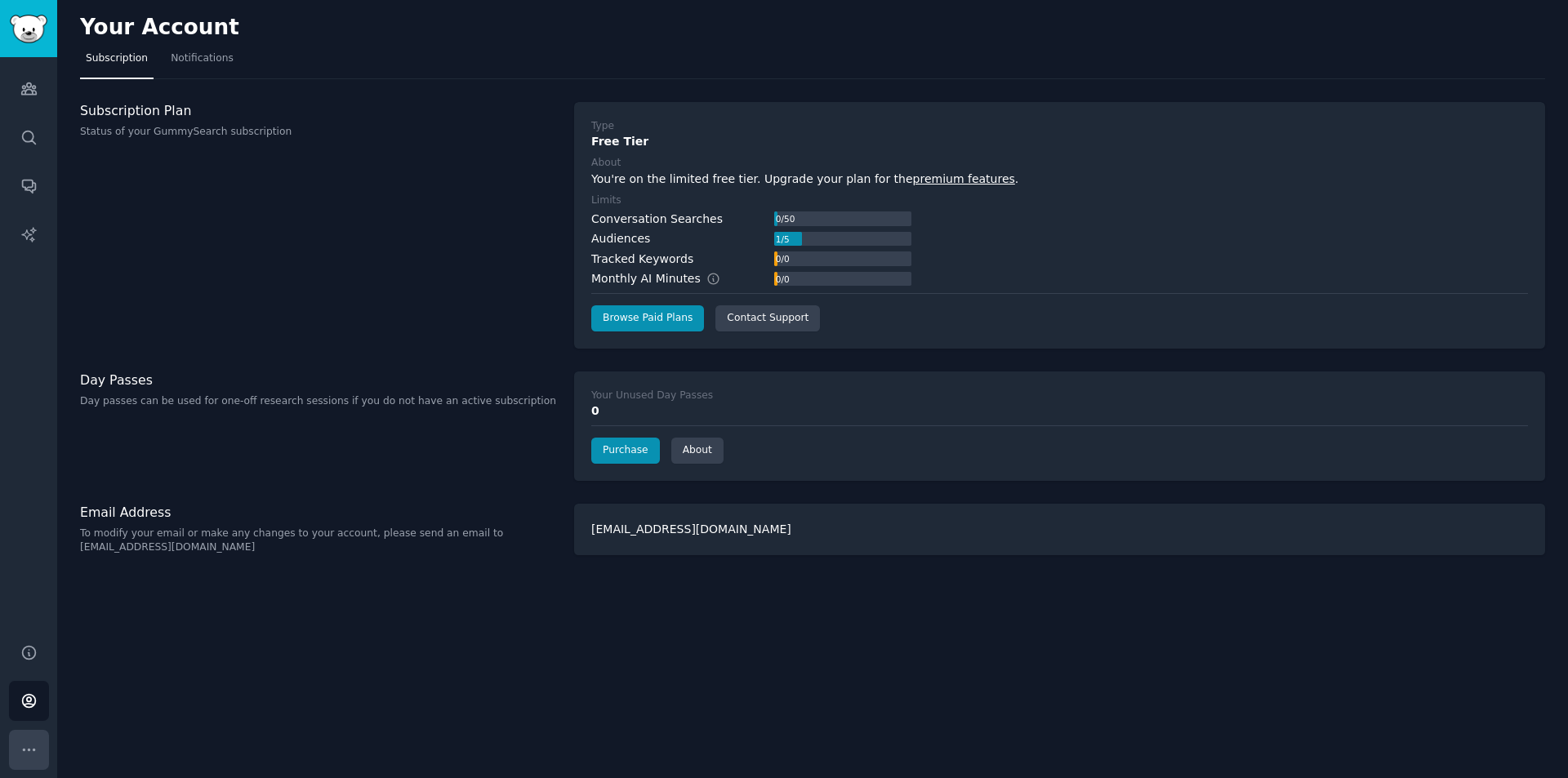
click at [26, 744] on icon "Sidebar" at bounding box center [29, 751] width 18 height 18
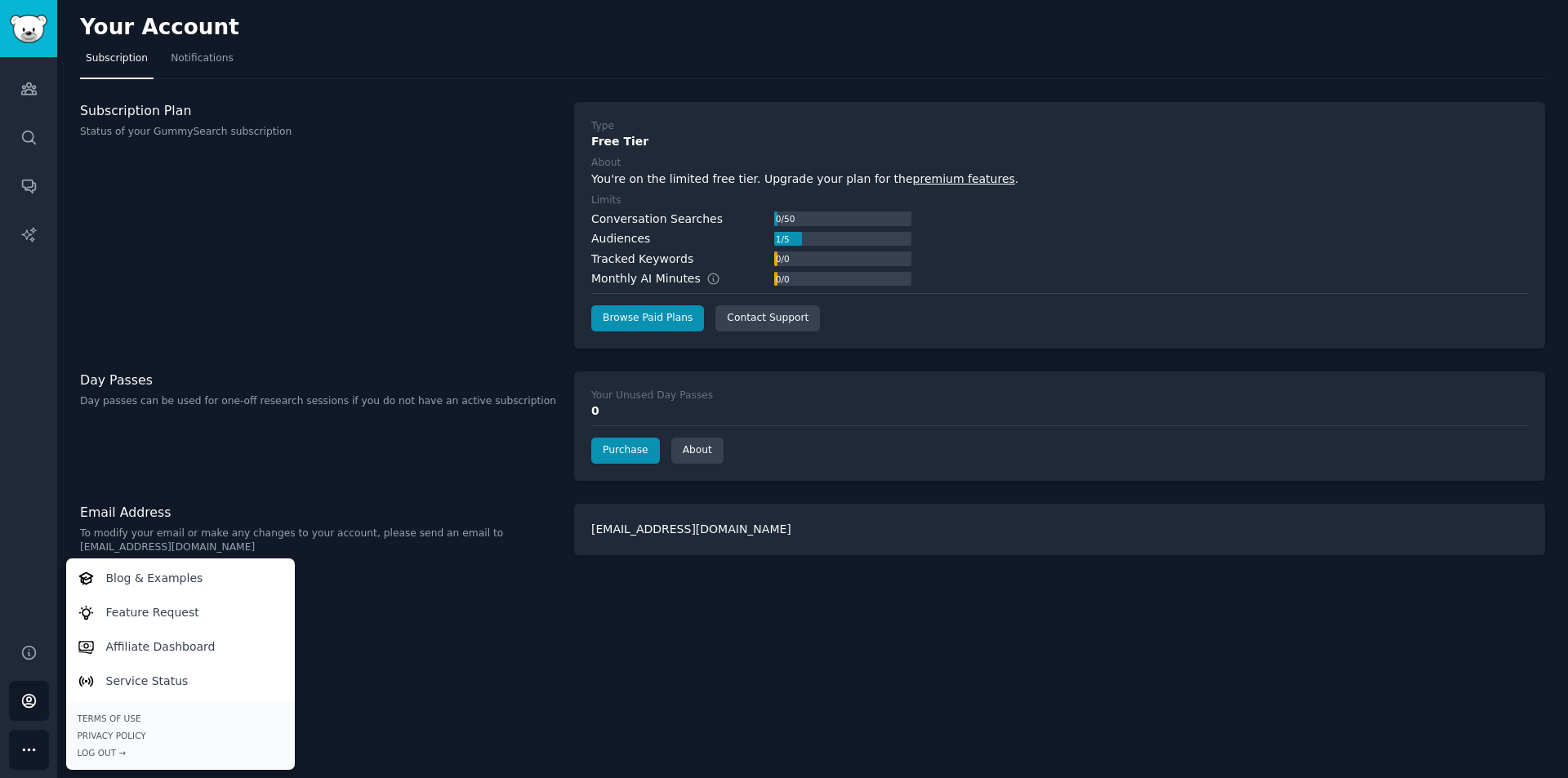
click at [479, 588] on div "Your Account Subscription Notifications Subscription Plan Status of your GummyS…" at bounding box center [812, 389] width 1511 height 778
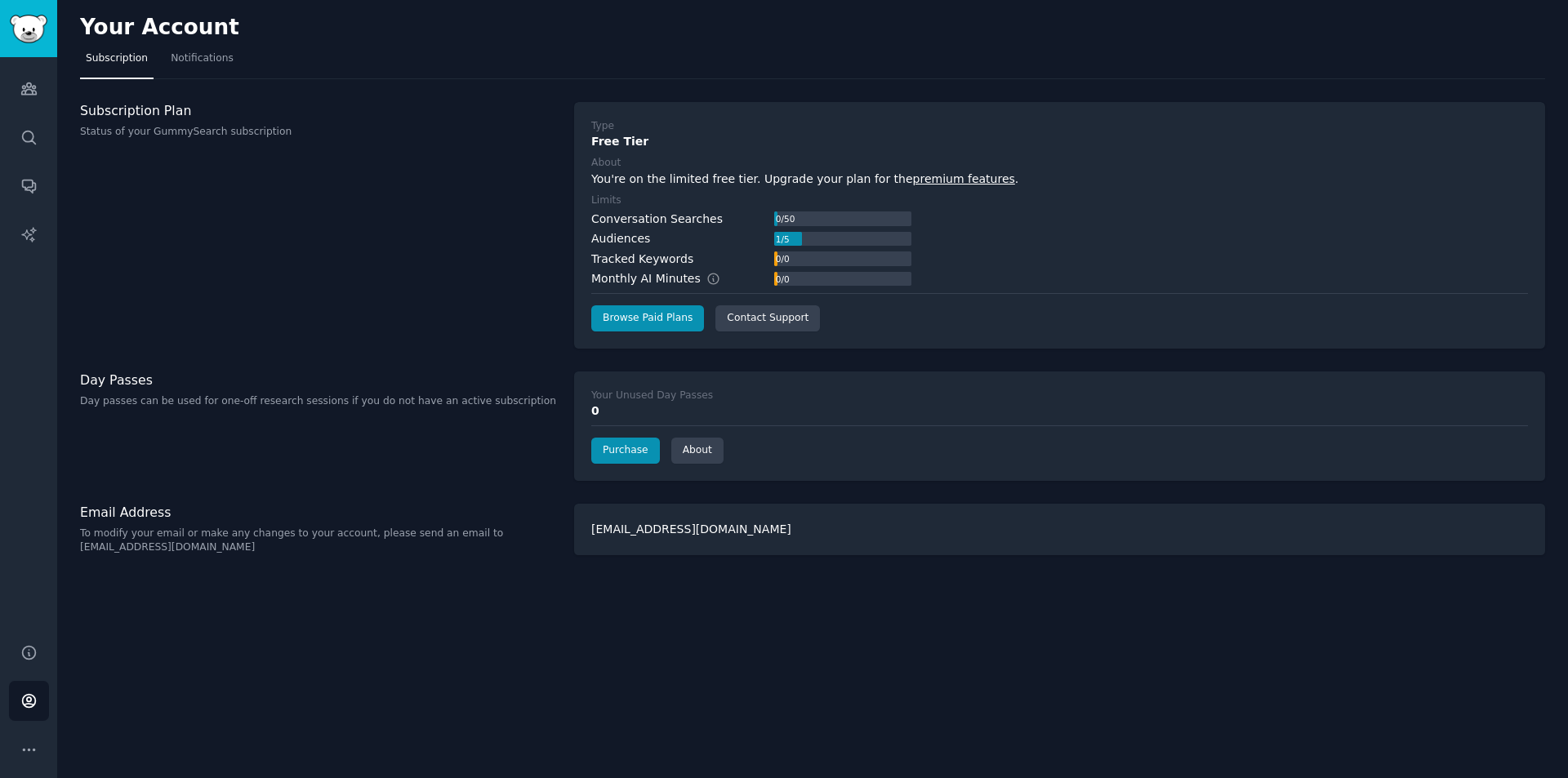
click at [116, 60] on span "Subscription" at bounding box center [116, 59] width 62 height 15
click at [27, 637] on link "Help" at bounding box center [28, 652] width 40 height 40
